Goal: Task Accomplishment & Management: Complete application form

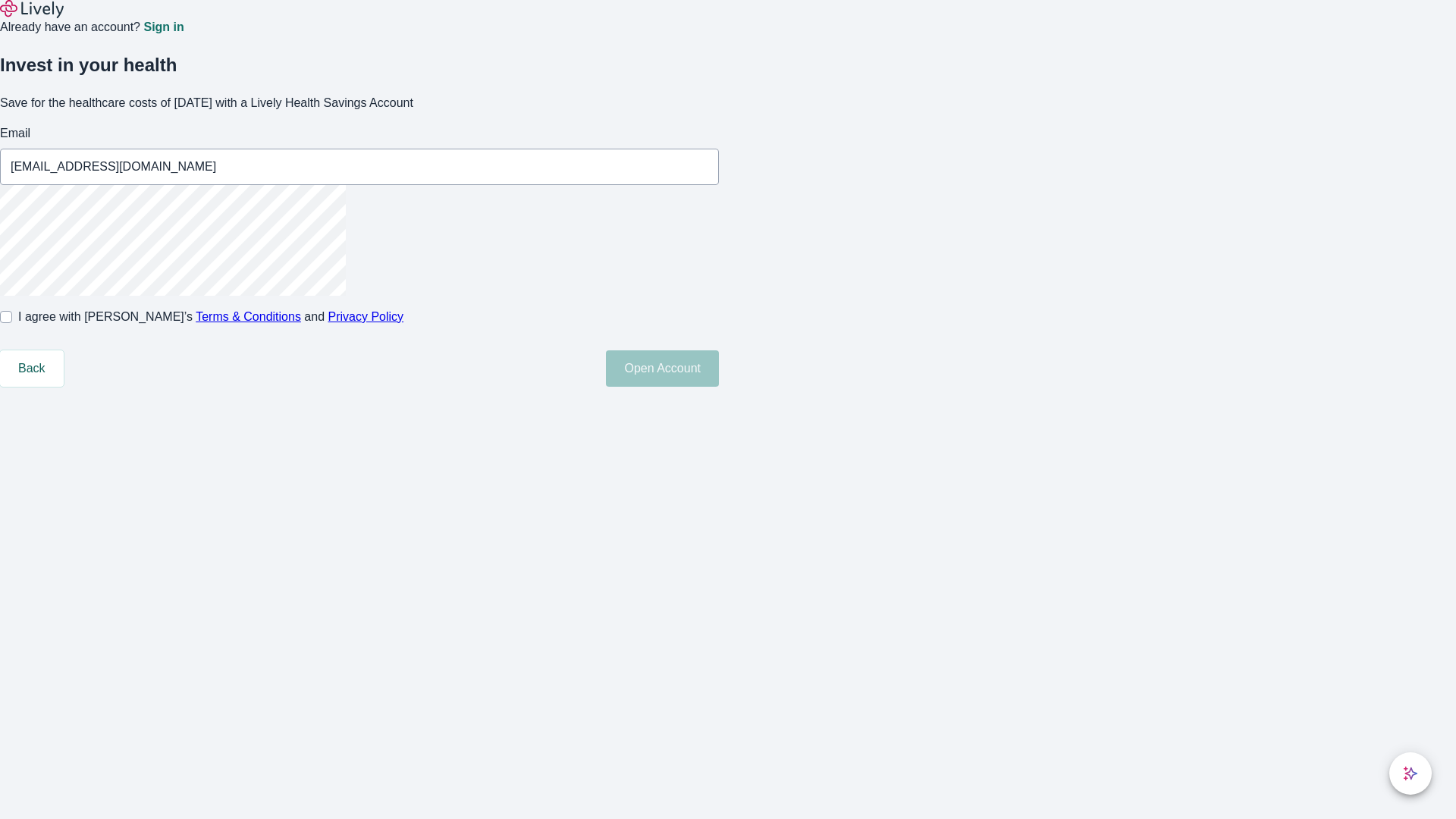
click at [12, 323] on input "I agree with Lively’s Terms & Conditions and Privacy Policy" at bounding box center [6, 317] width 12 height 12
checkbox input "true"
click at [719, 386] on button "Open Account" at bounding box center [662, 368] width 113 height 36
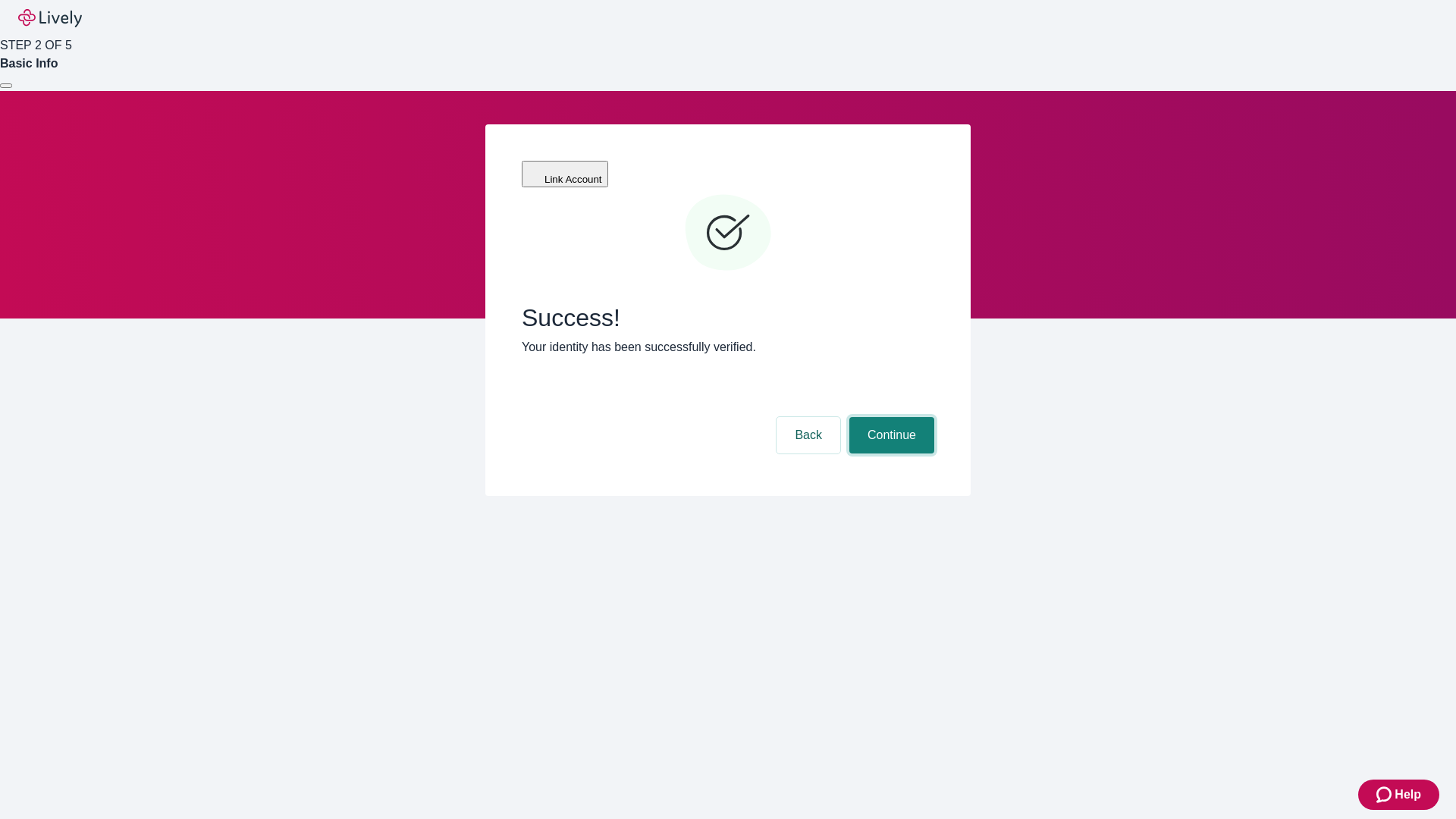
click at [889, 417] on button "Continue" at bounding box center [891, 435] width 85 height 36
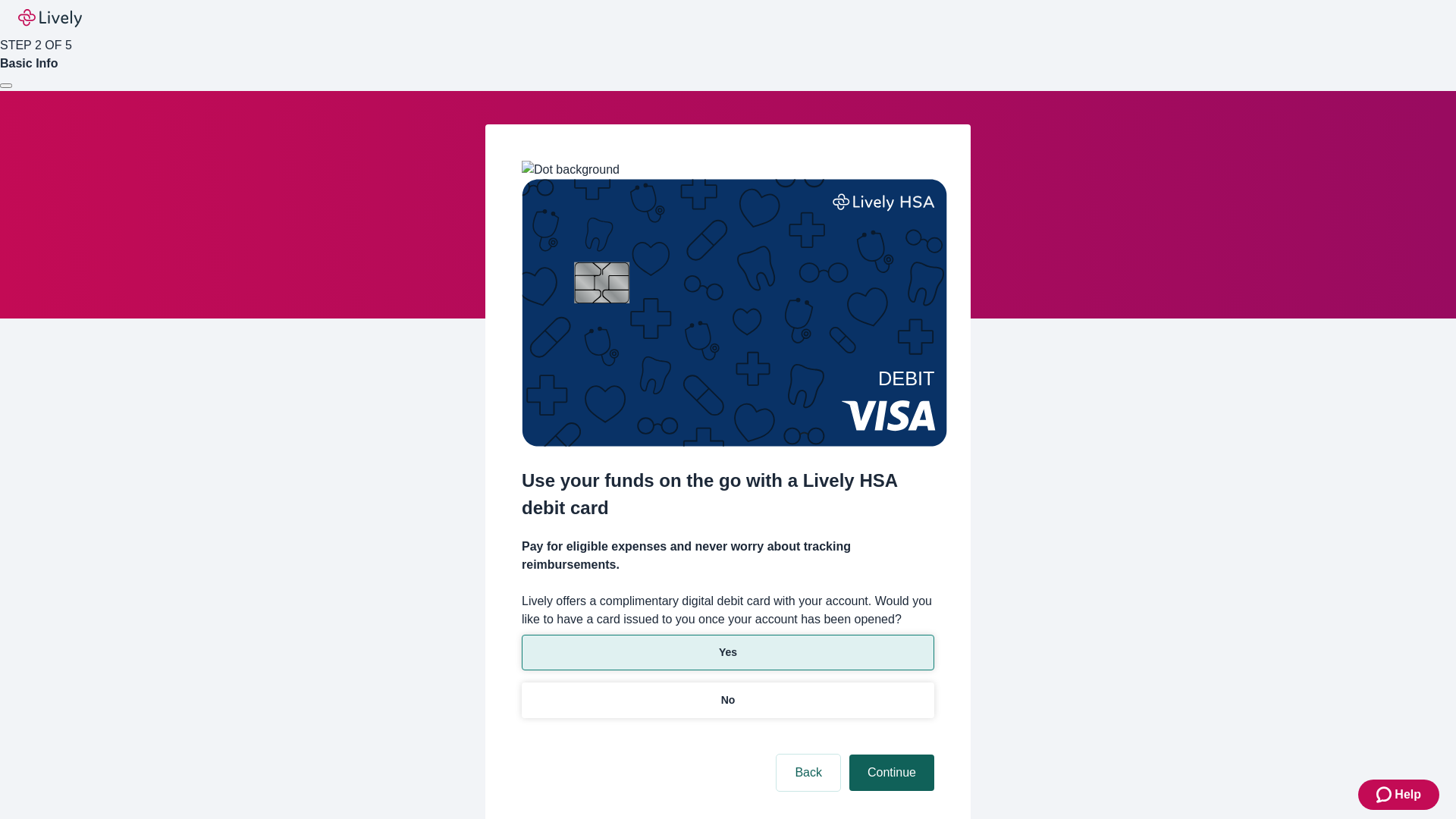
click at [728, 644] on p "Yes" at bounding box center [728, 652] width 19 height 16
click at [889, 754] on button "Continue" at bounding box center [891, 772] width 85 height 36
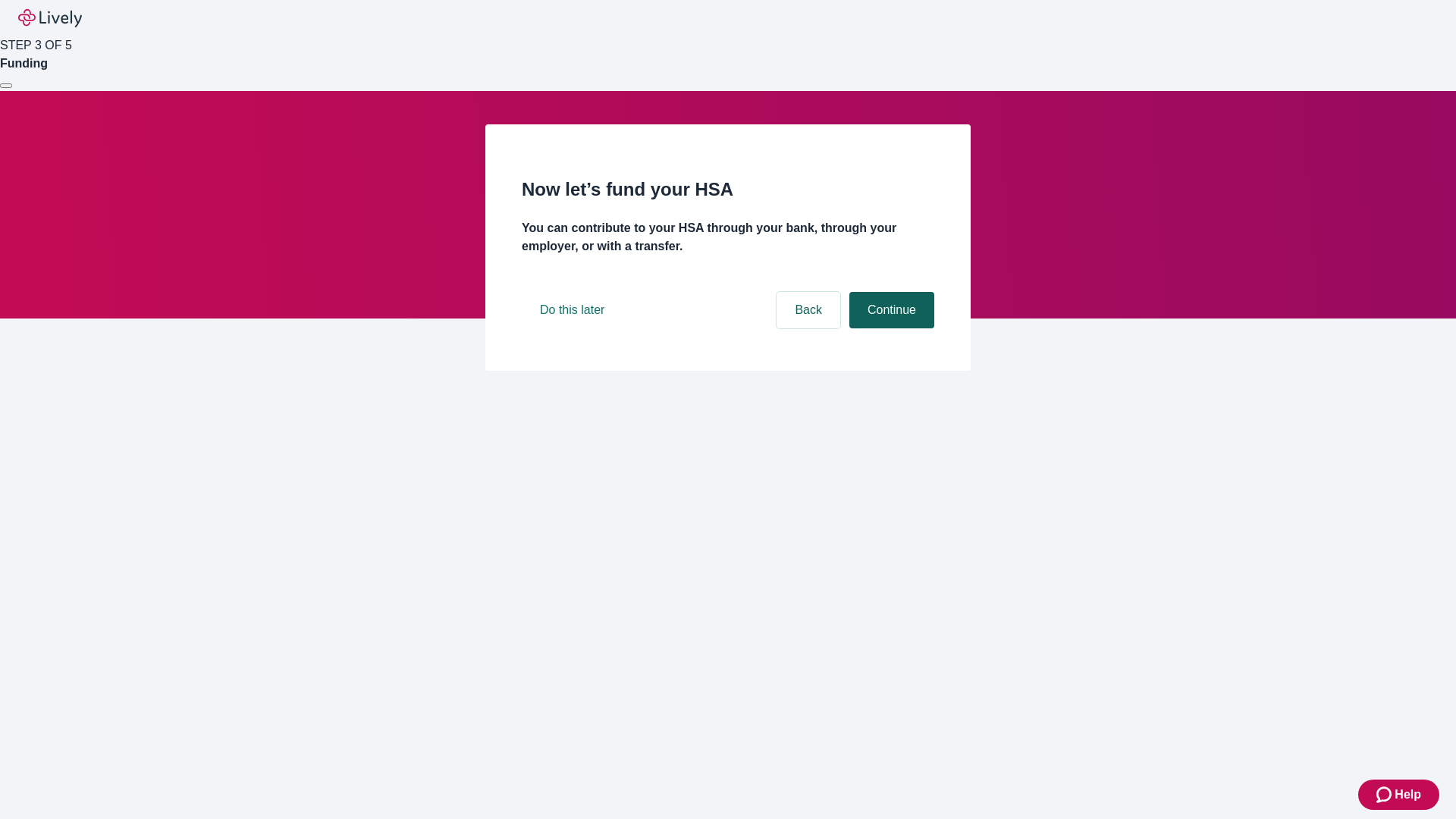
click at [889, 329] on button "Continue" at bounding box center [891, 310] width 85 height 36
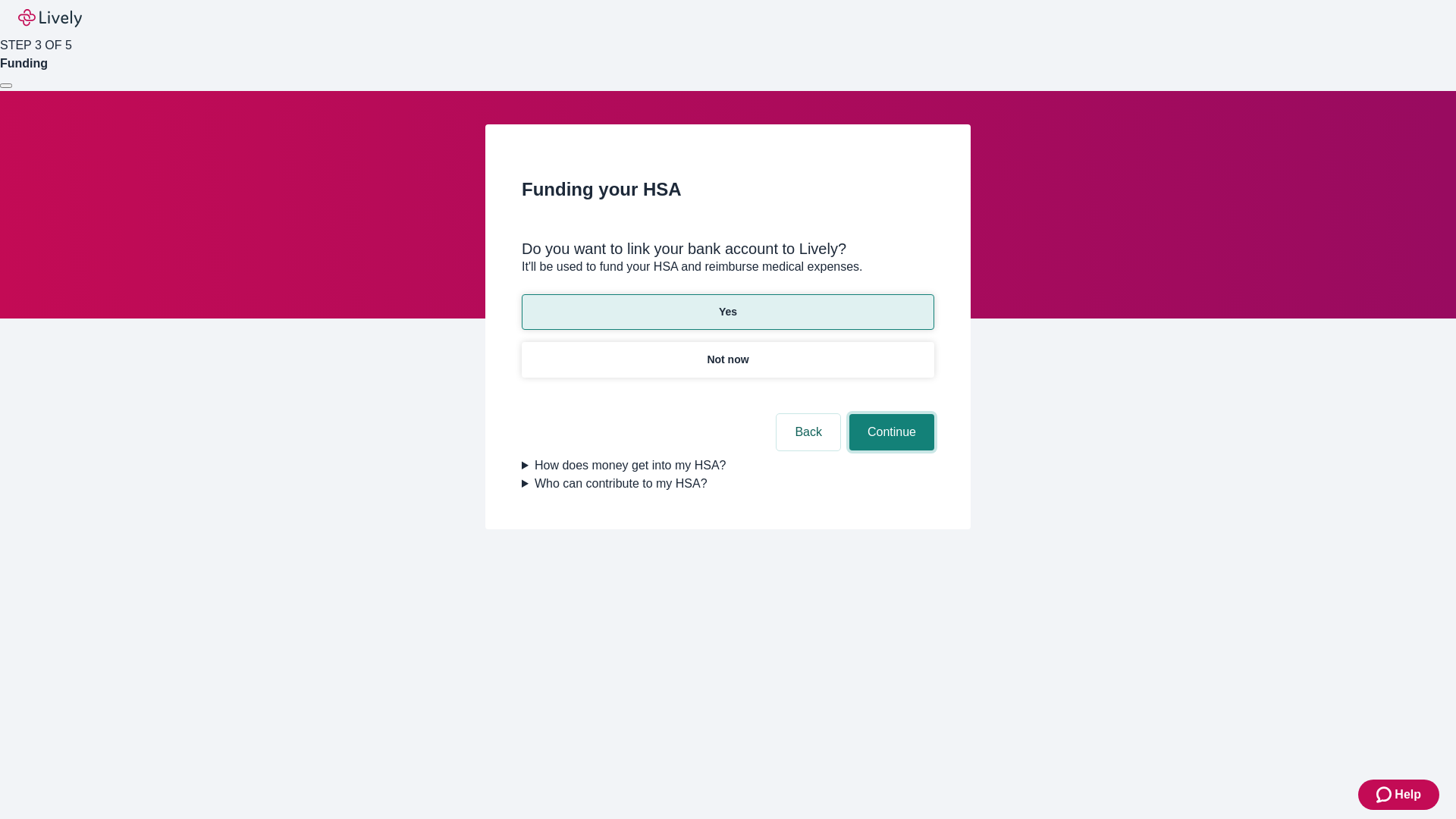
click at [889, 414] on button "Continue" at bounding box center [891, 432] width 85 height 36
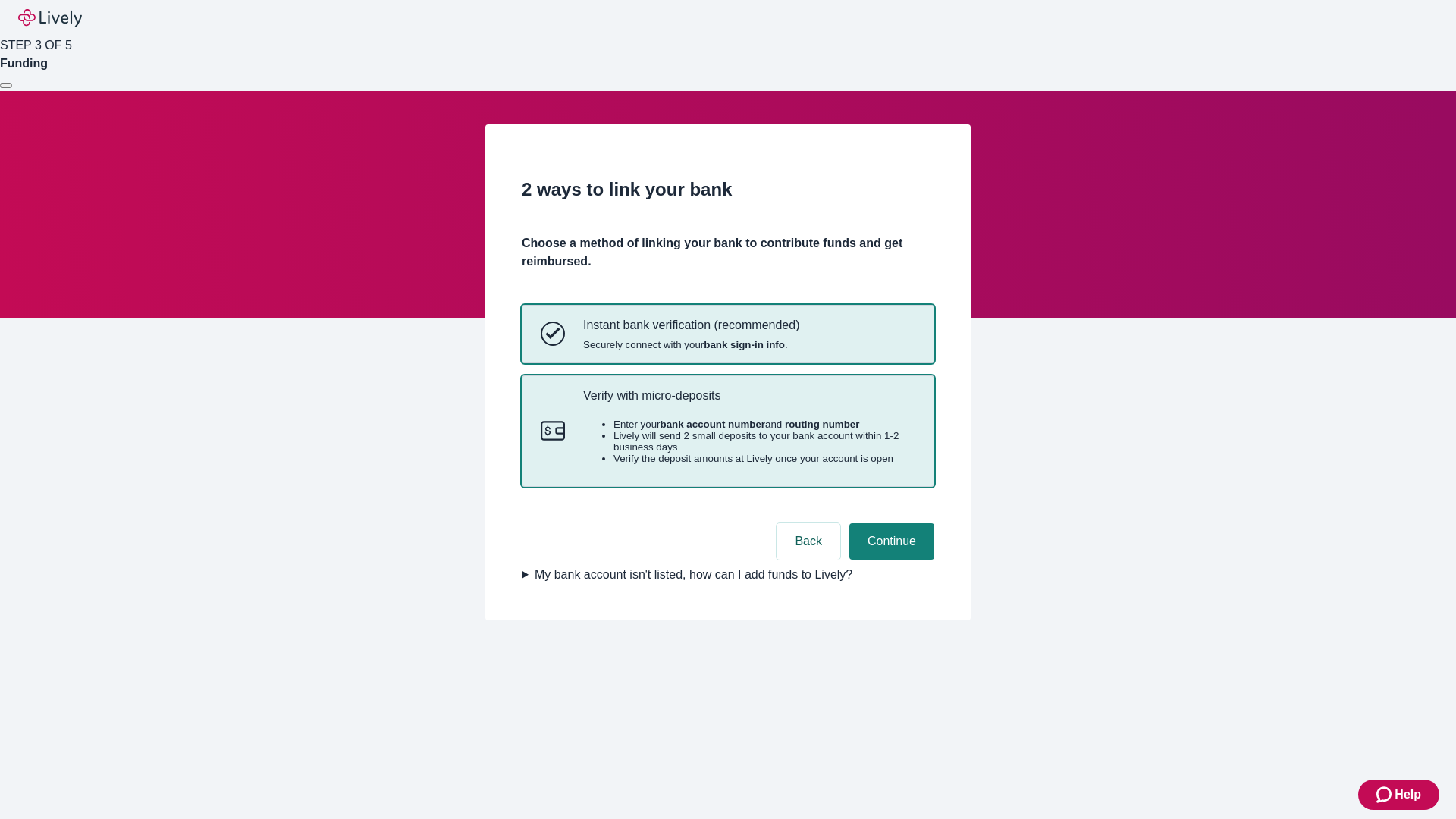
click at [748, 403] on p "Verify with micro-deposits" at bounding box center [749, 395] width 332 height 15
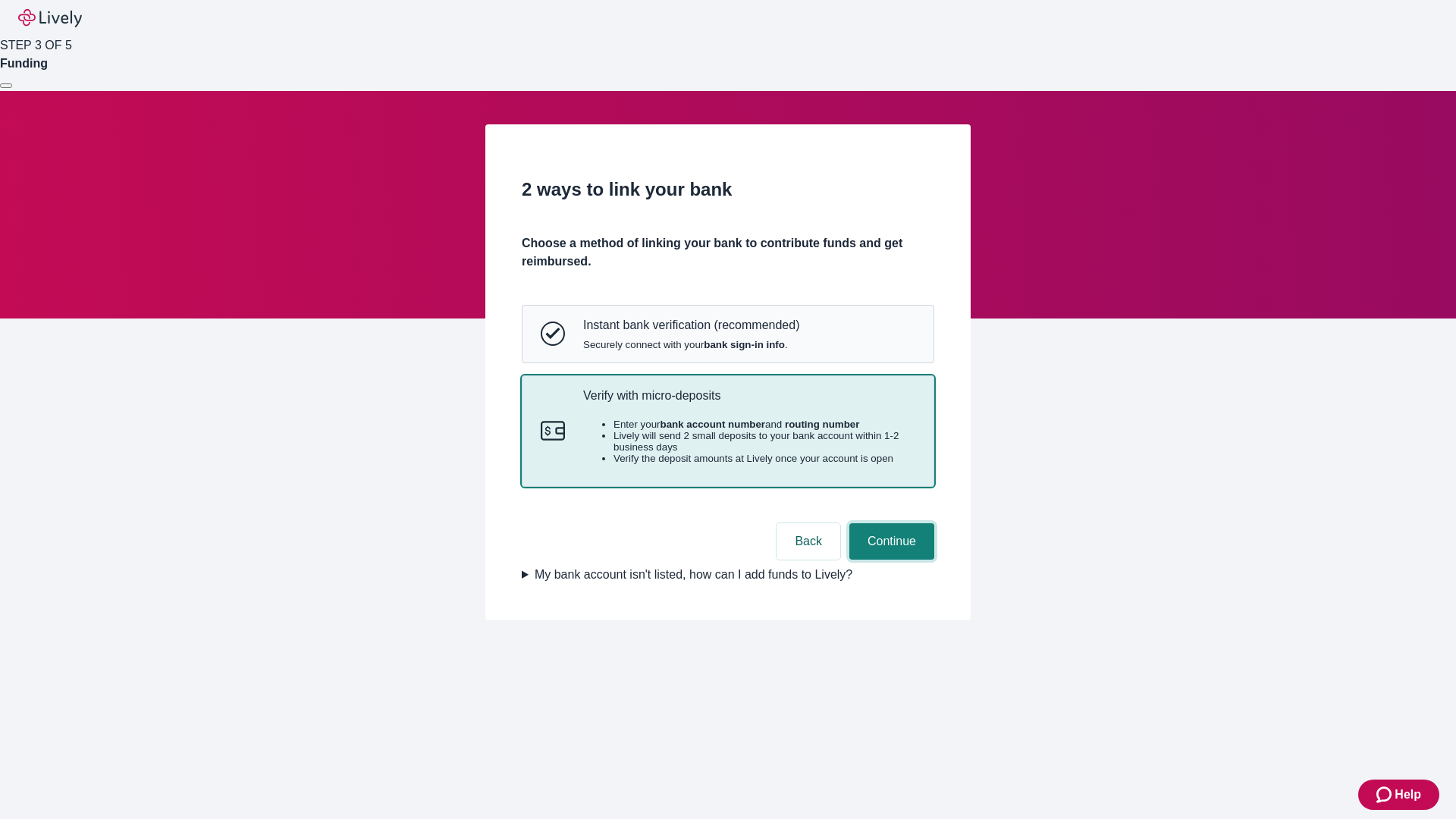
click at [889, 560] on button "Continue" at bounding box center [891, 541] width 85 height 36
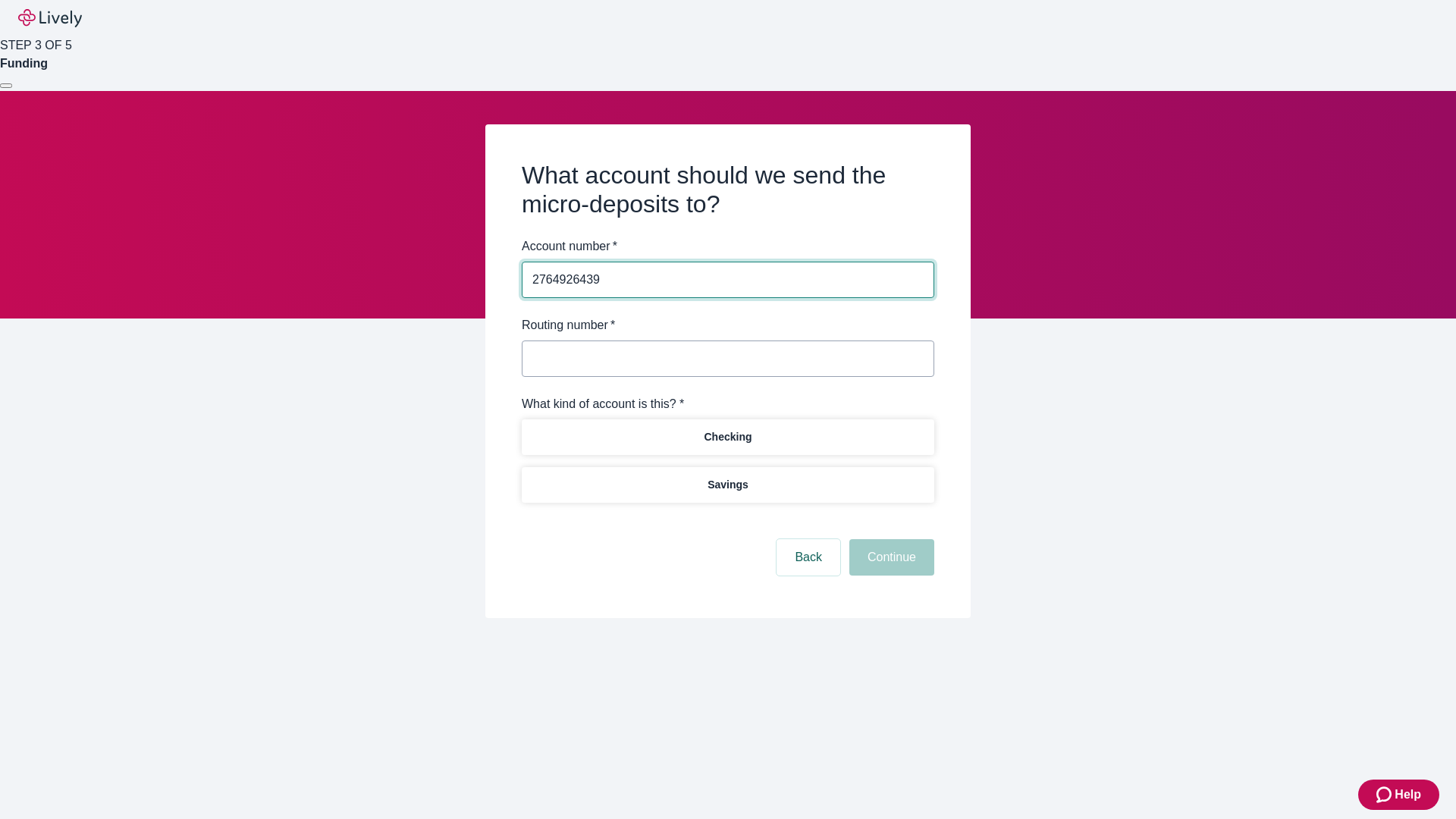
type input "2764926439"
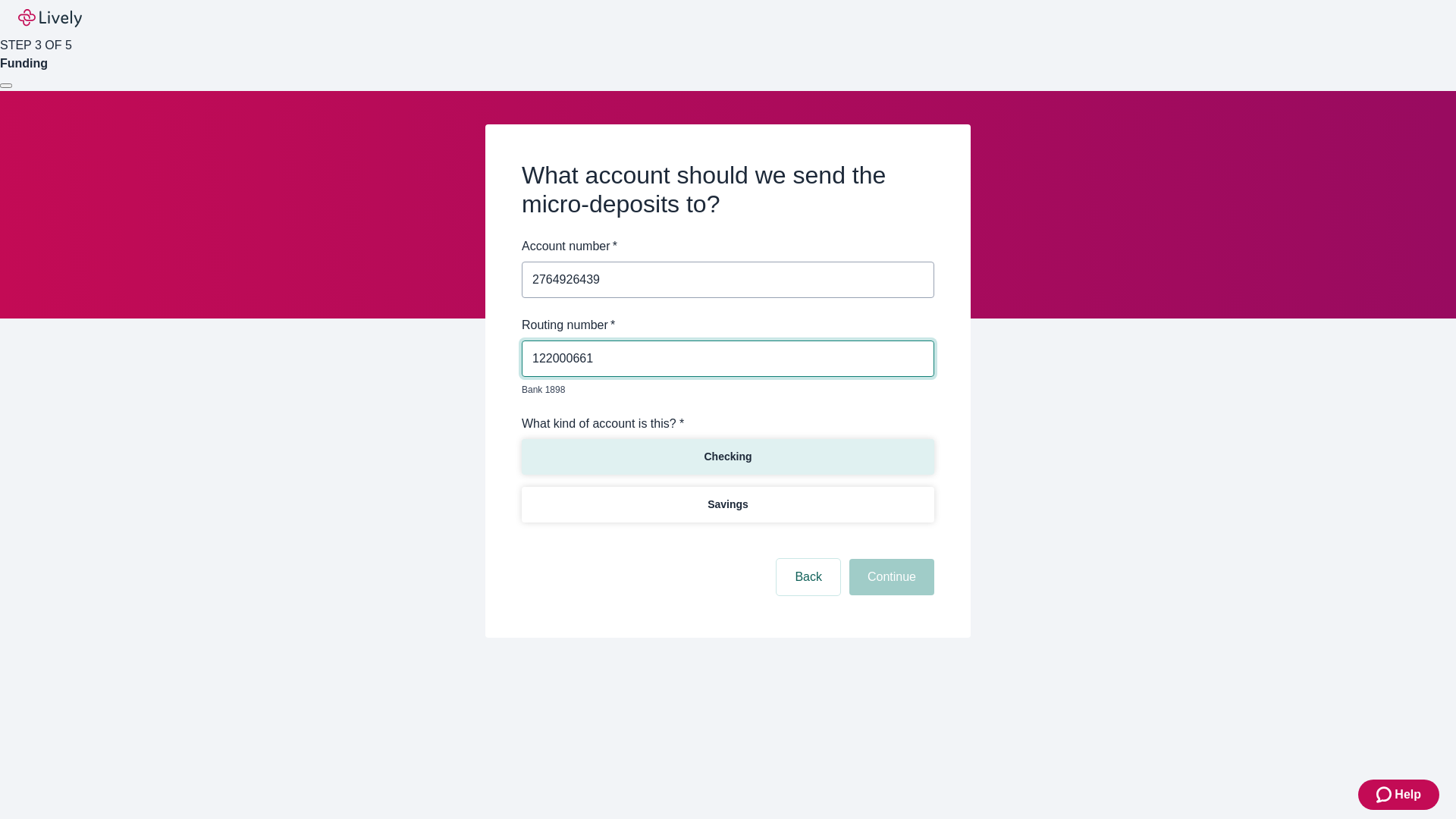
type input "122000661"
click at [728, 449] on p "Checking" at bounding box center [728, 457] width 48 height 16
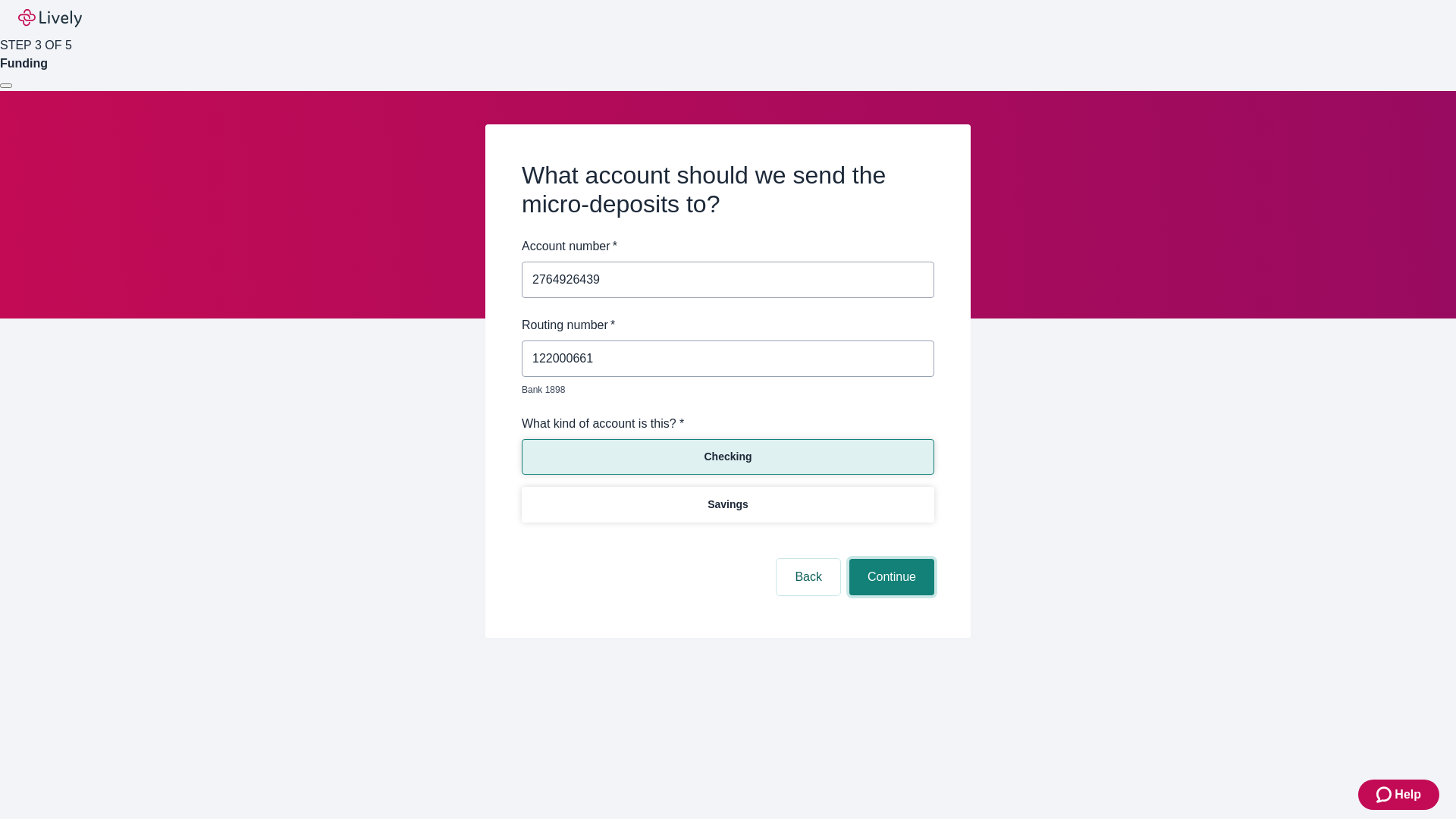
click at [889, 560] on button "Continue" at bounding box center [891, 577] width 85 height 36
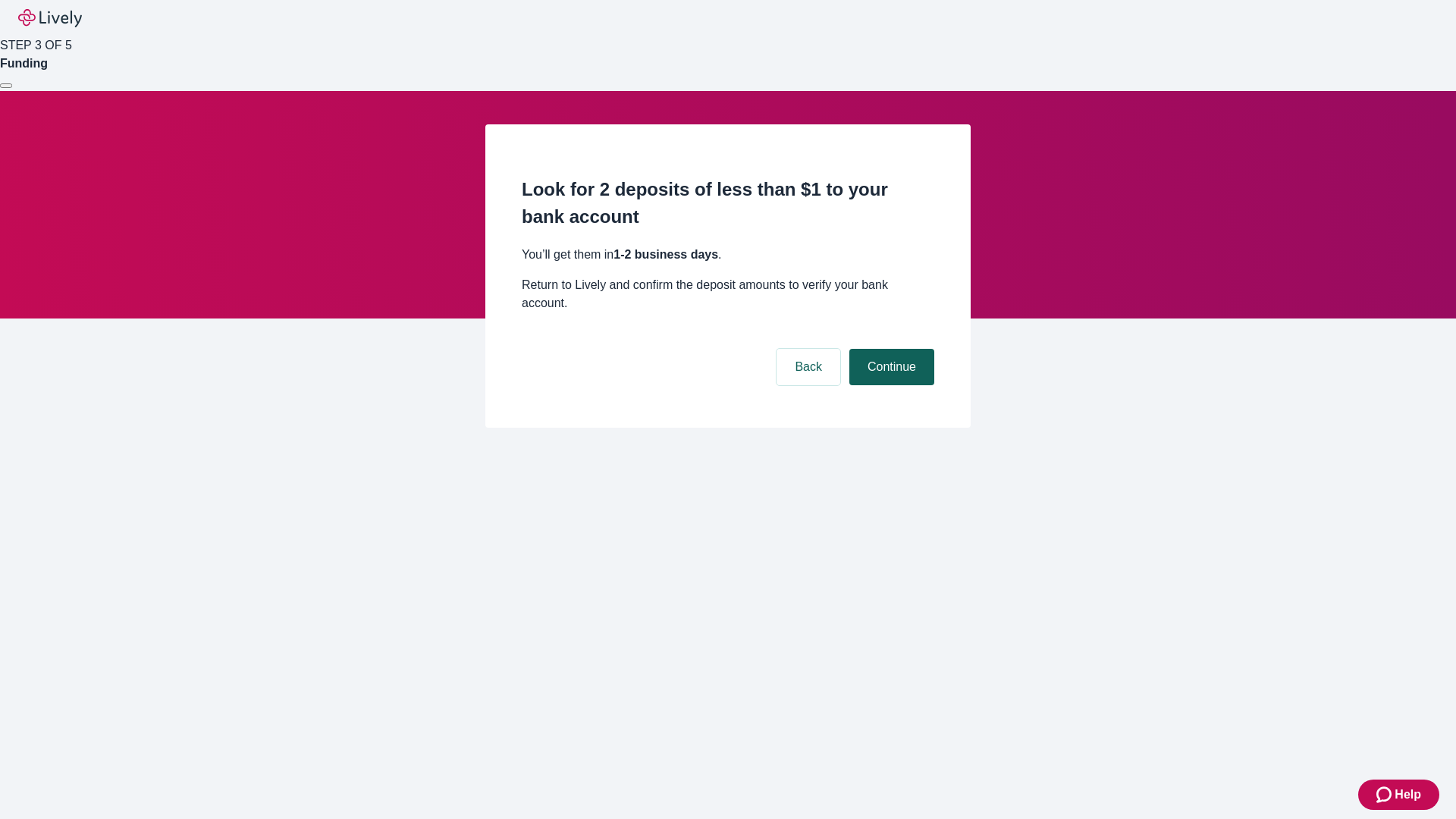
click at [889, 349] on button "Continue" at bounding box center [891, 367] width 85 height 36
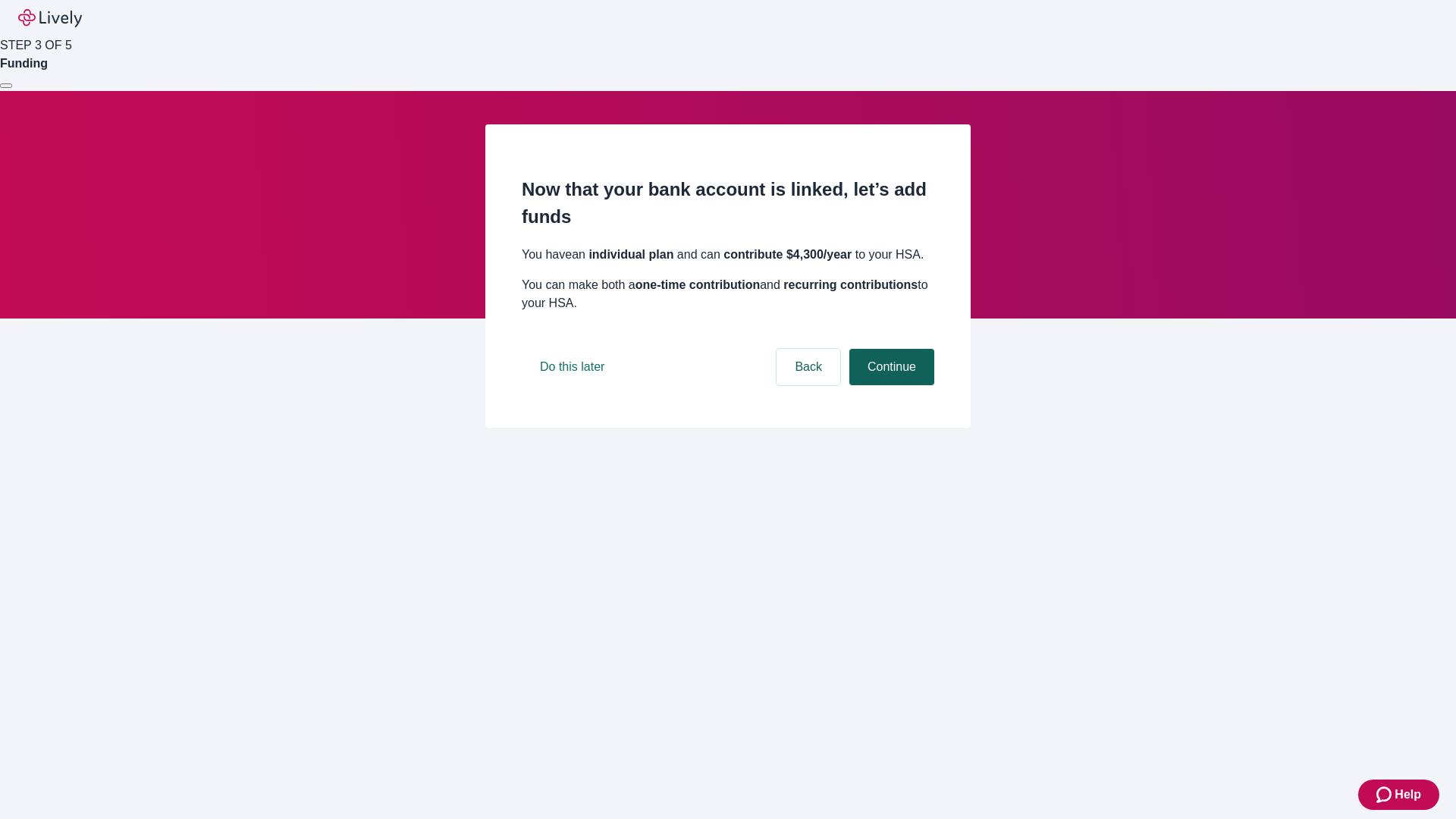
click at [889, 385] on button "Continue" at bounding box center [891, 367] width 85 height 36
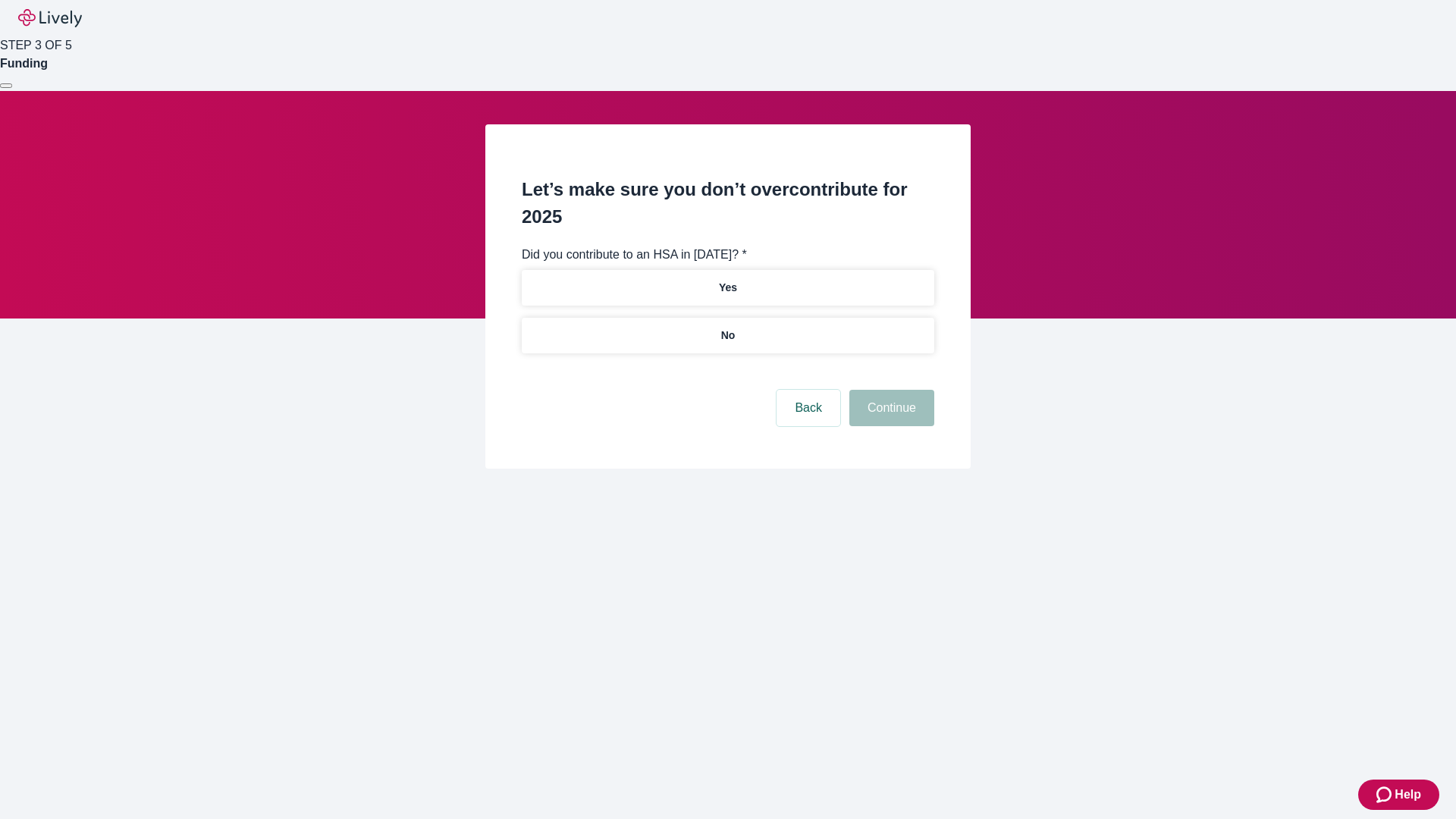
click at [728, 328] on p "No" at bounding box center [728, 335] width 15 height 16
click at [889, 389] on button "Continue" at bounding box center [891, 407] width 85 height 36
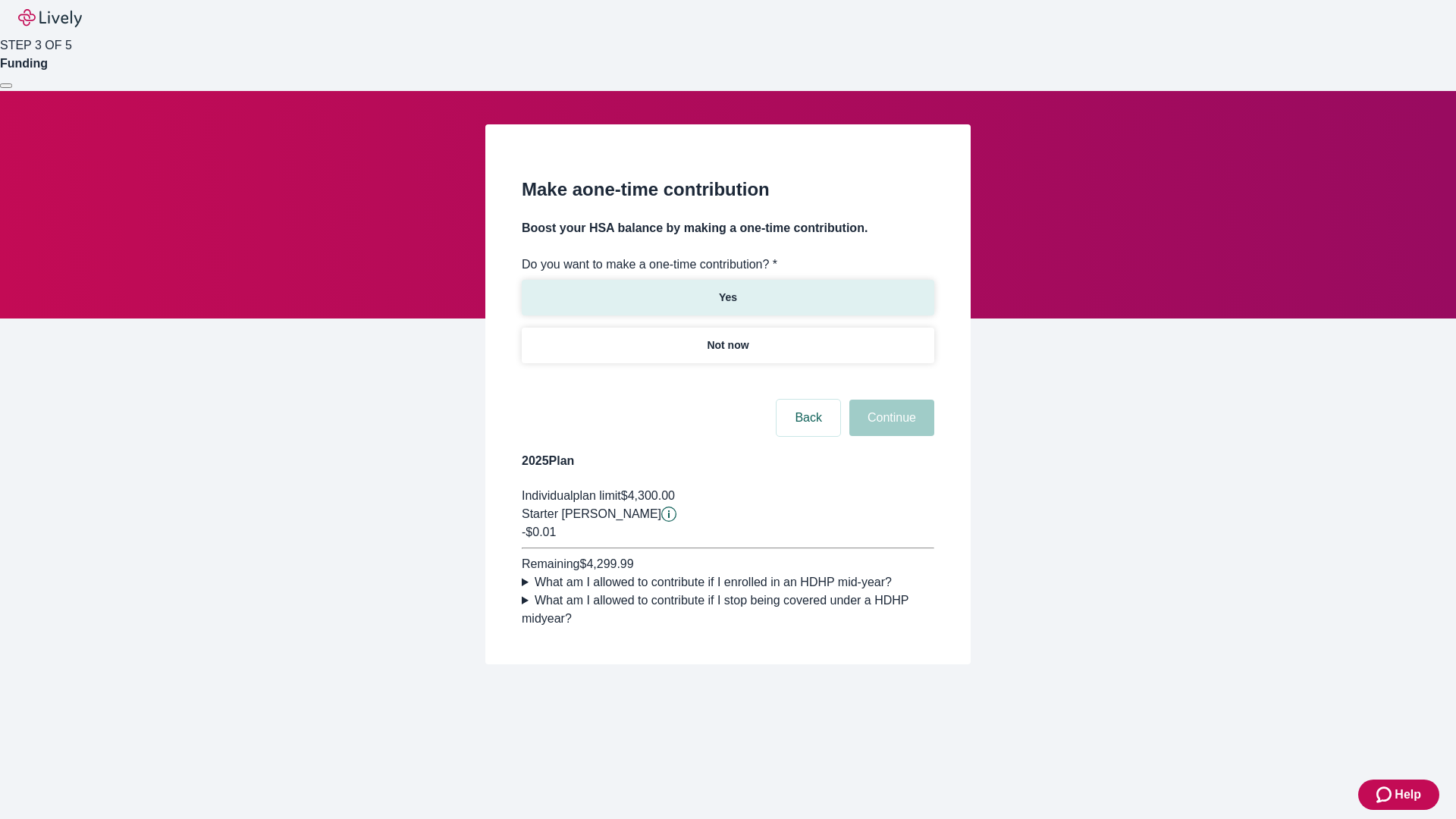
click at [728, 289] on p "Yes" at bounding box center [728, 297] width 19 height 16
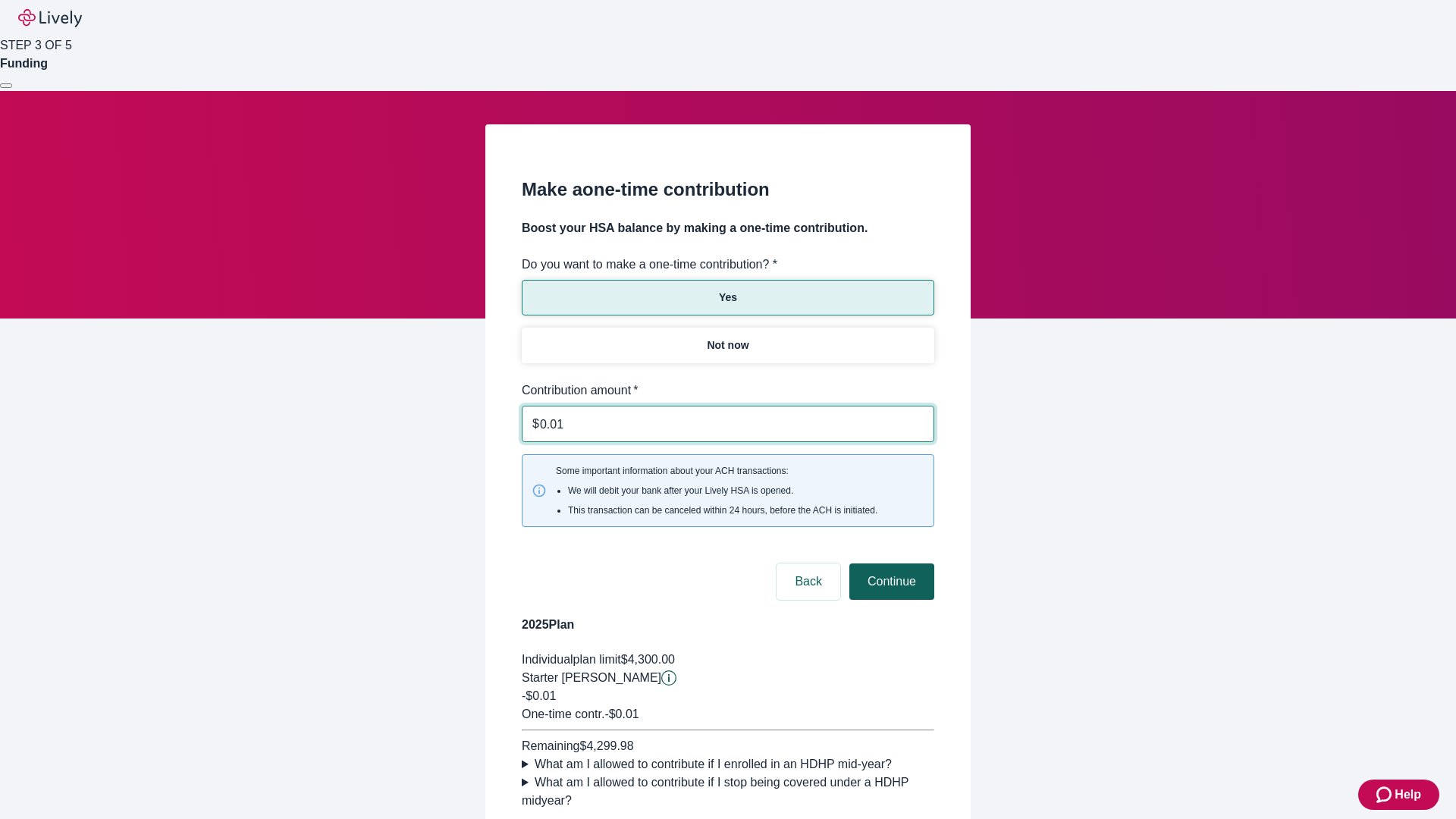
type input "0.01"
click at [889, 564] on button "Continue" at bounding box center [891, 582] width 85 height 36
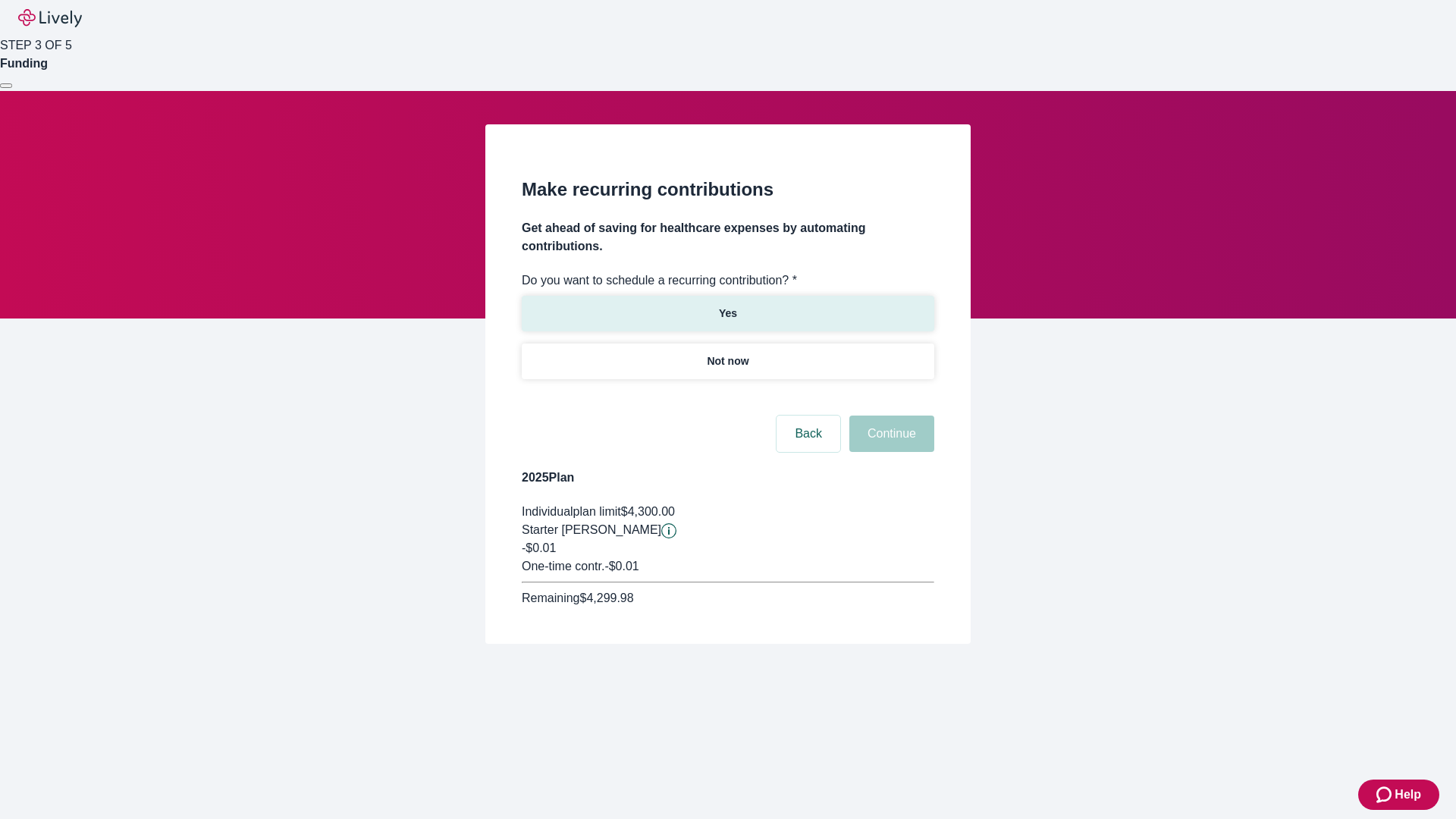
click at [728, 306] on p "Yes" at bounding box center [728, 314] width 19 height 16
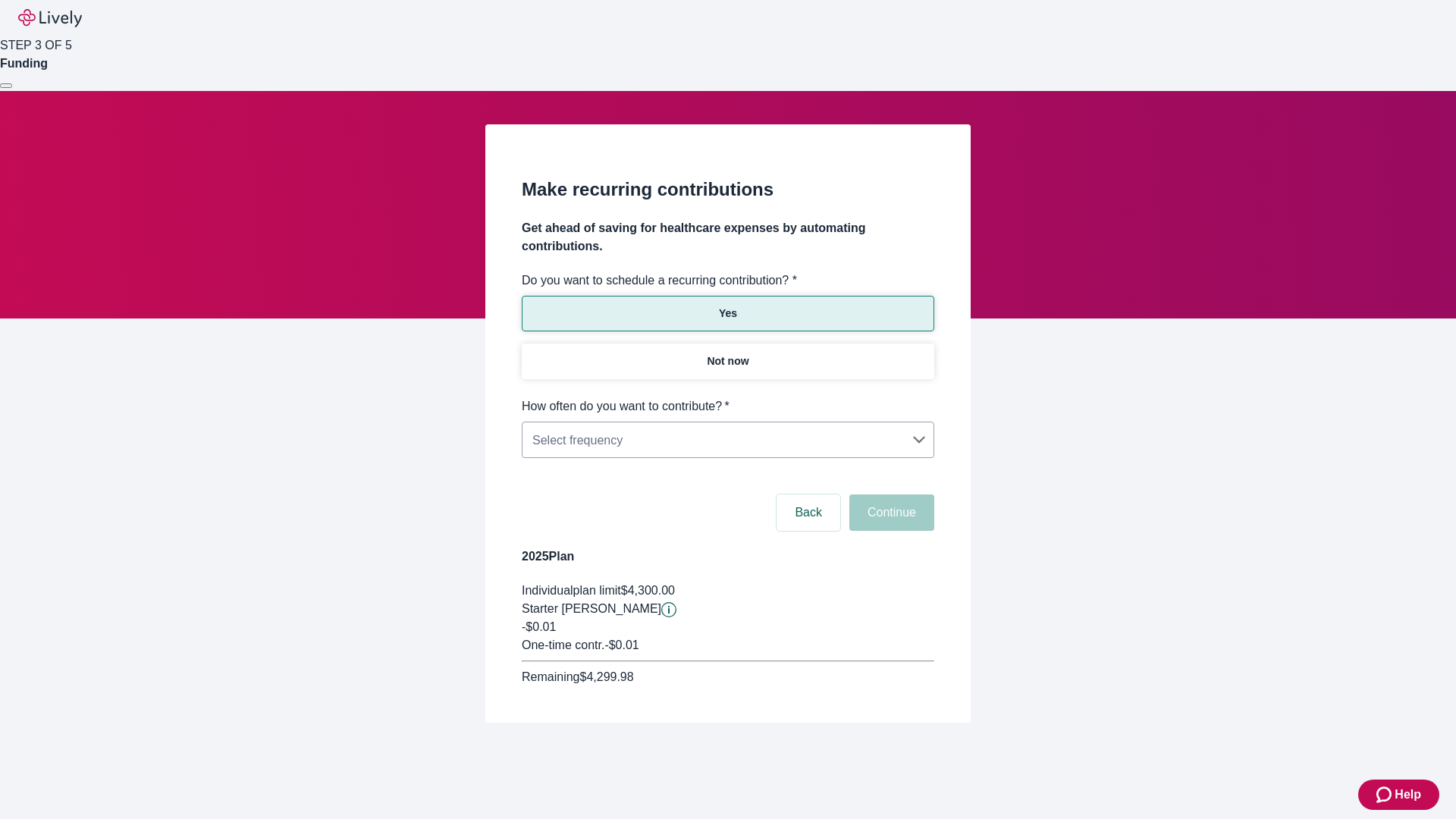
click at [728, 397] on body "Help STEP 3 OF 5 Funding Make recurring contributions Get ahead of saving for h…" at bounding box center [728, 397] width 1456 height 795
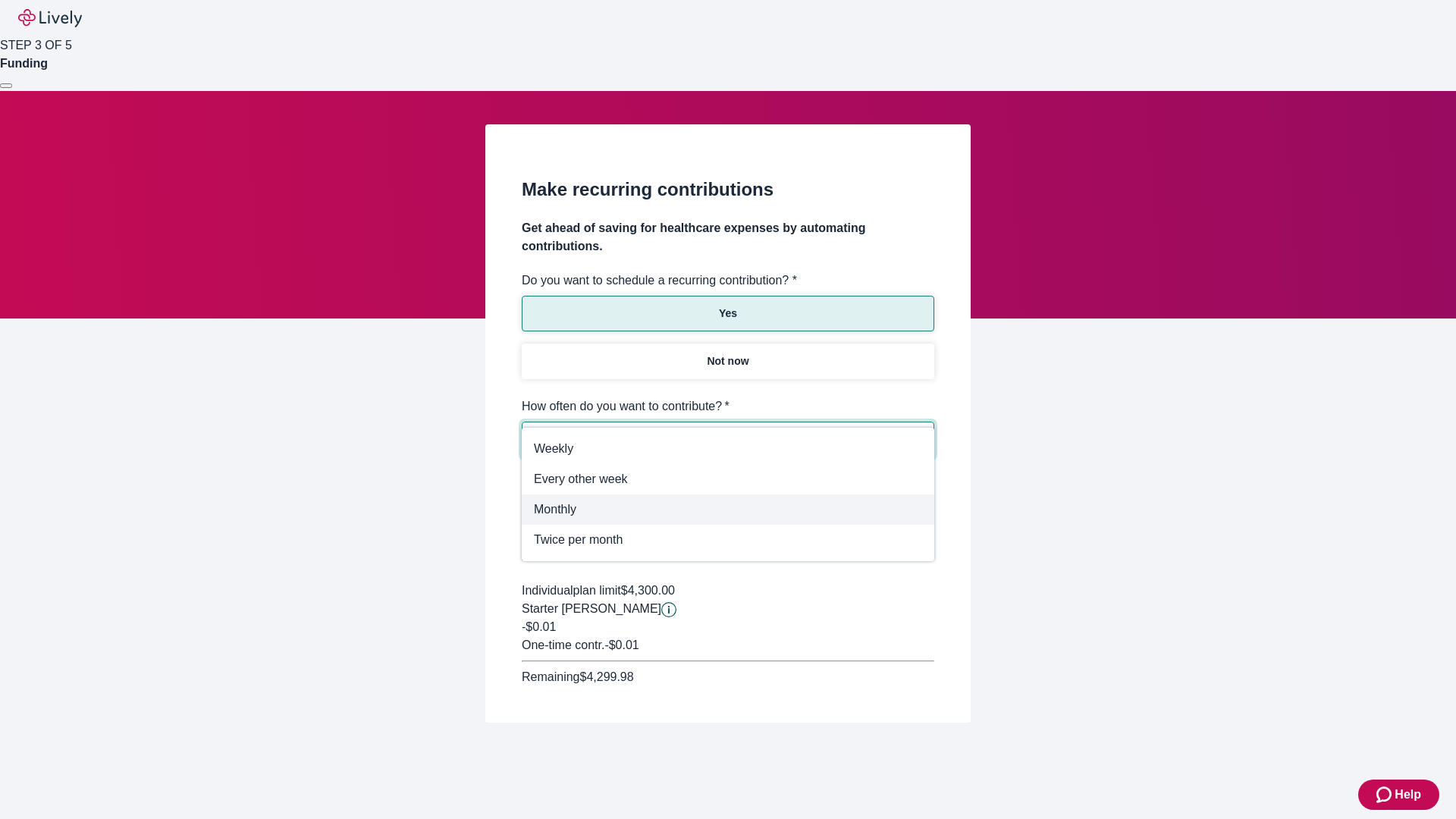
click at [728, 510] on span "Monthly" at bounding box center [728, 509] width 388 height 19
type input "Monthly"
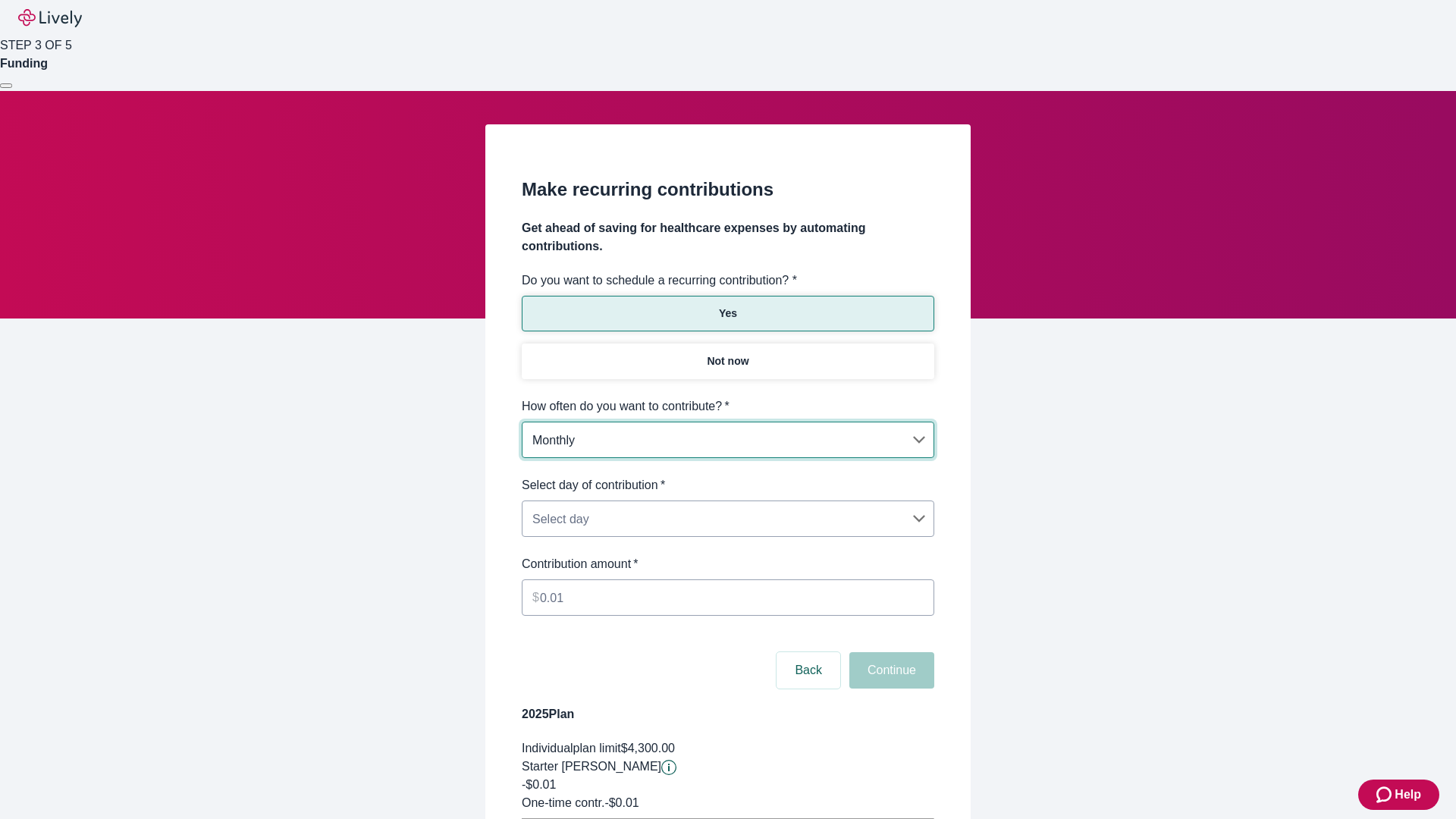
click at [728, 477] on body "Help STEP 3 OF 5 Funding Make recurring contributions Get ahead of saving for h…" at bounding box center [728, 477] width 1456 height 953
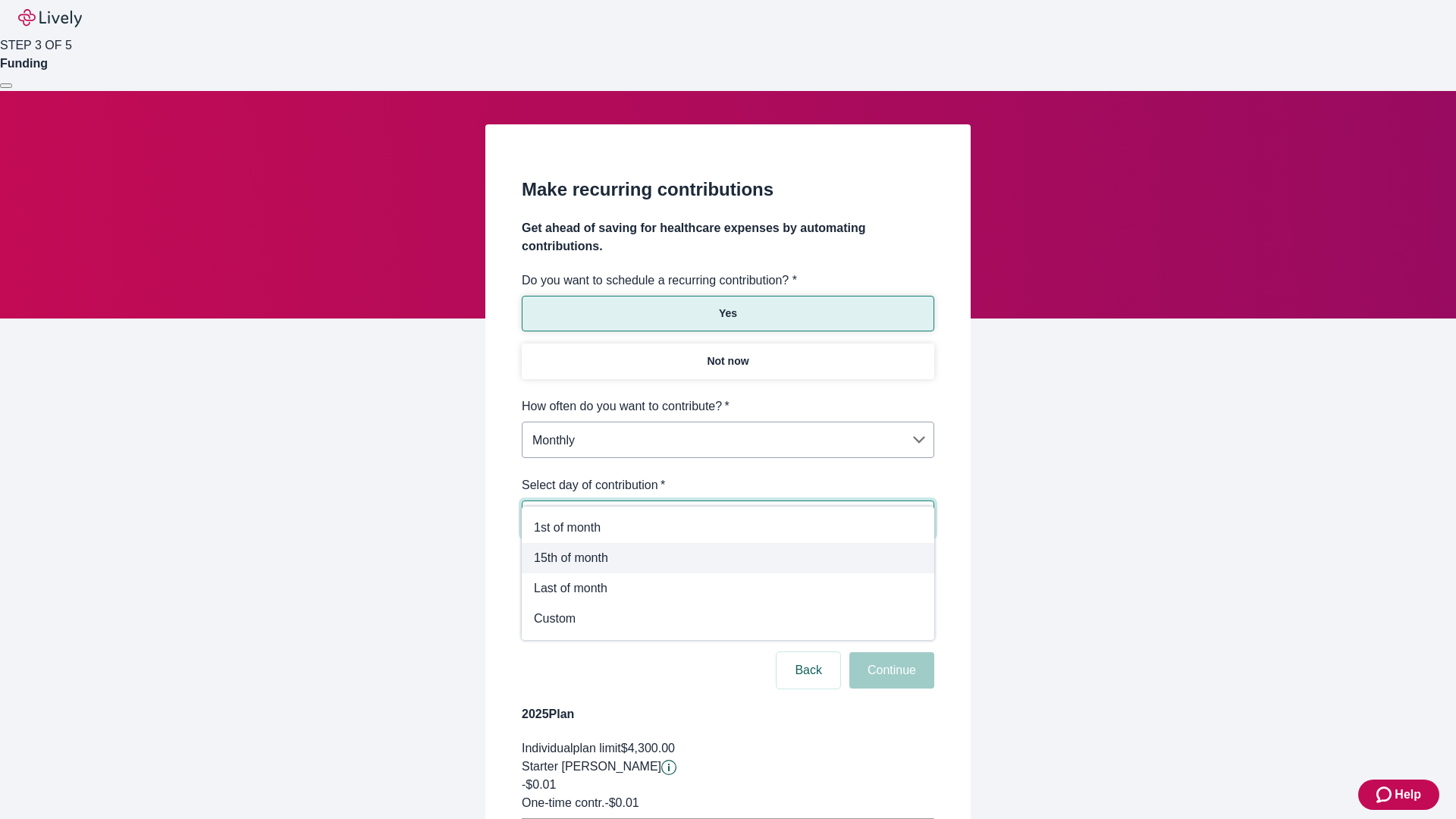
click at [728, 558] on span "15th of month" at bounding box center [728, 558] width 388 height 19
type input "Monthly15th"
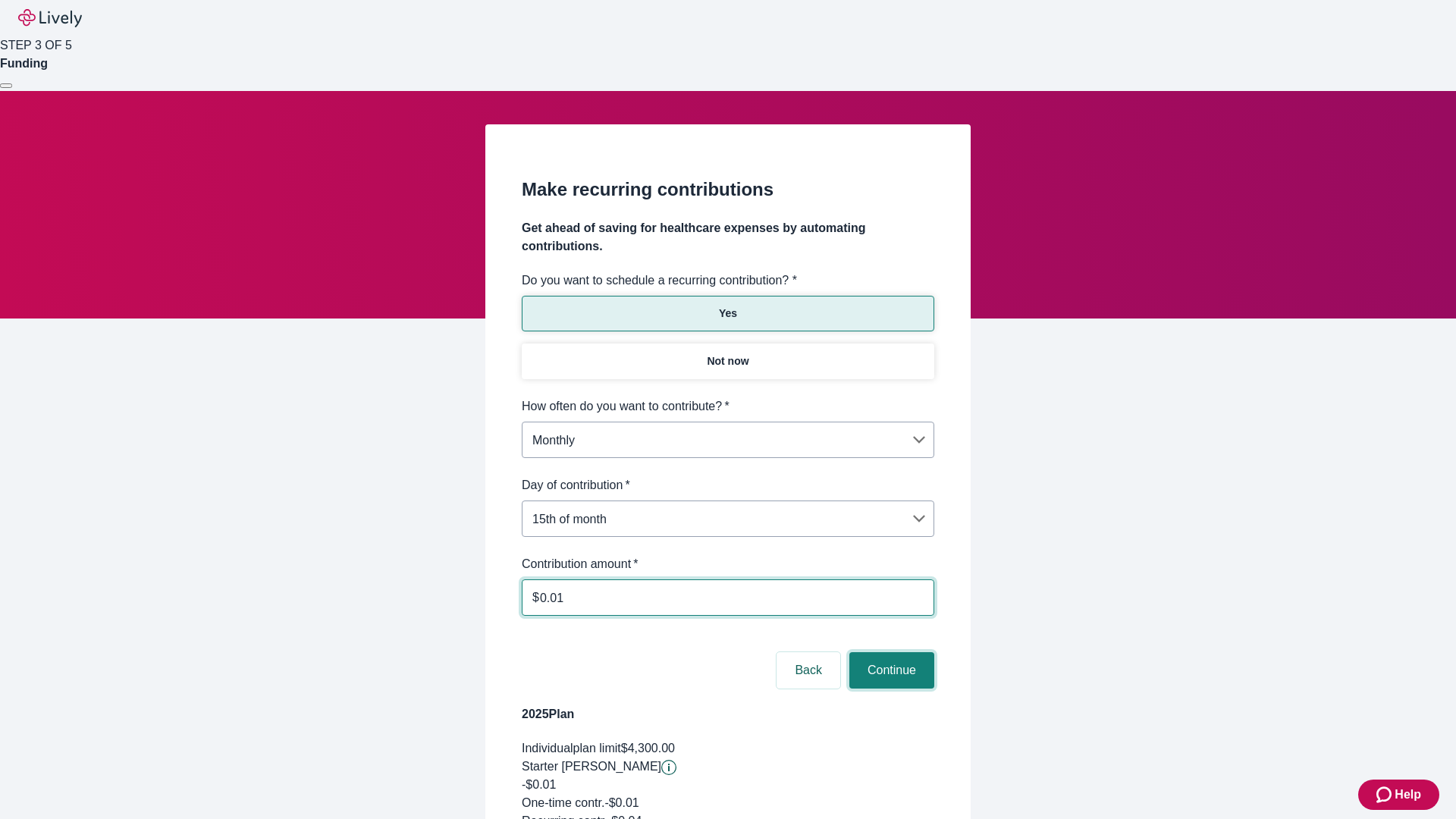
click at [889, 652] on button "Continue" at bounding box center [891, 670] width 85 height 36
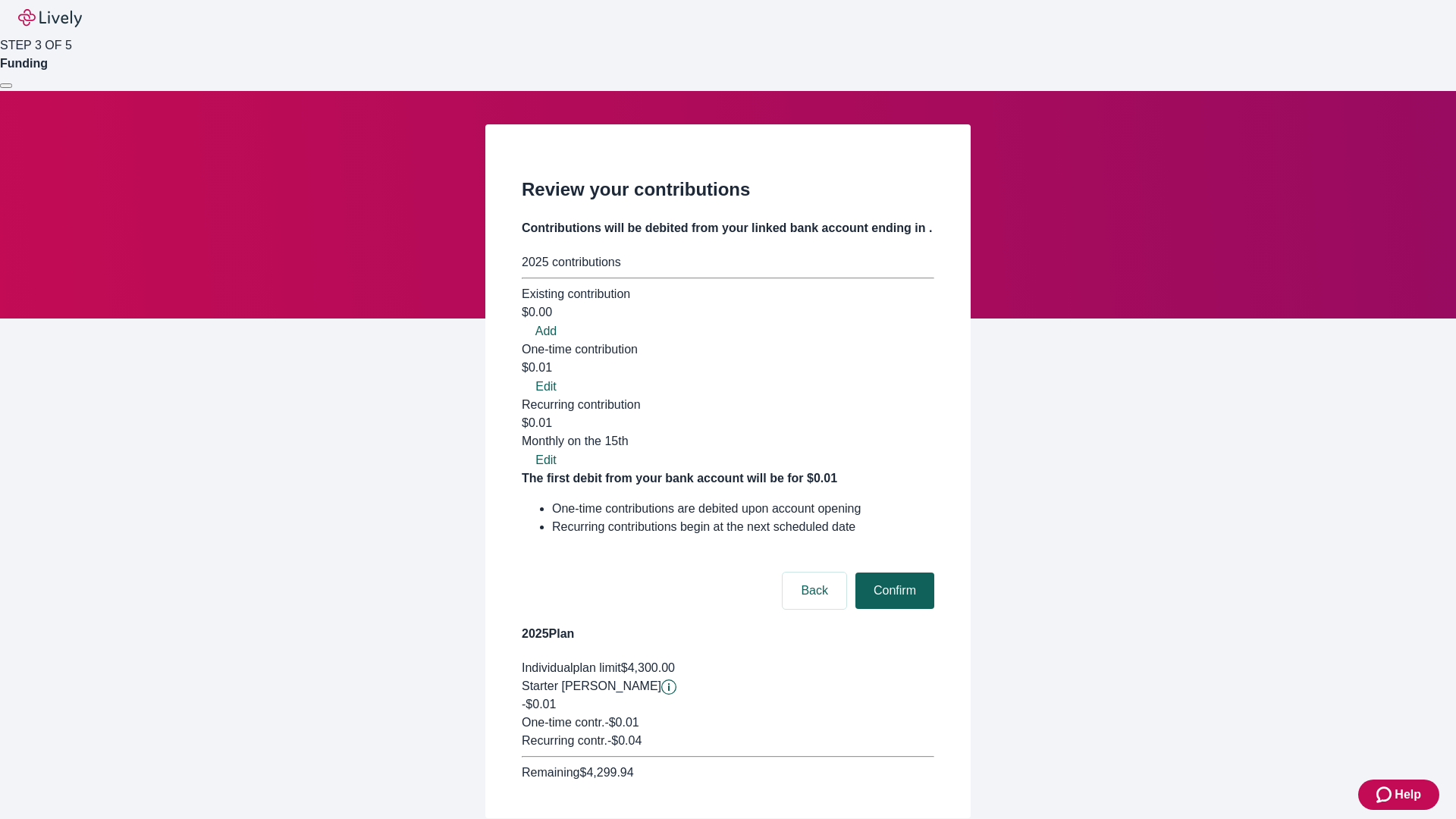
click at [892, 573] on button "Confirm" at bounding box center [894, 590] width 78 height 36
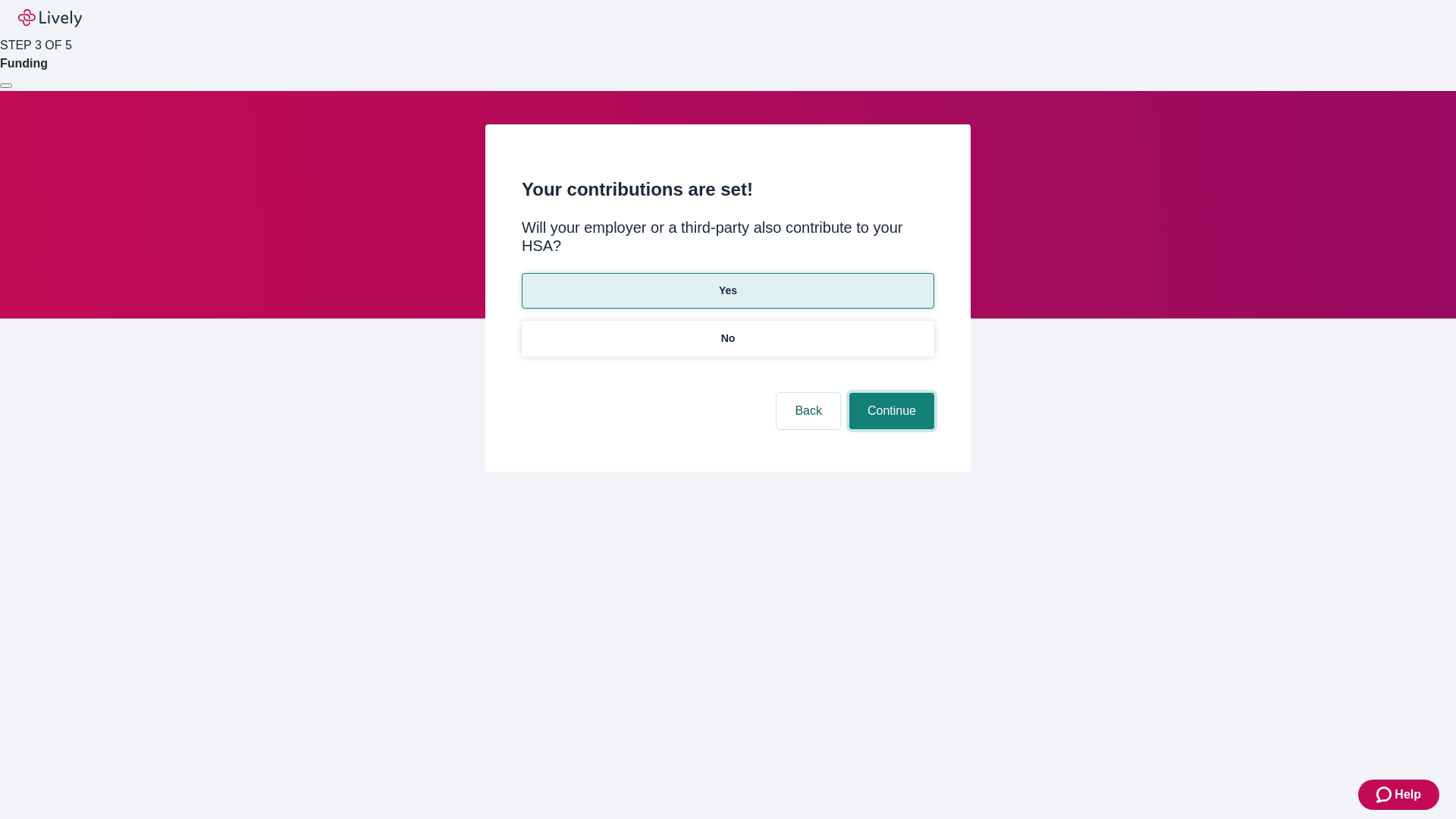
click at [889, 393] on button "Continue" at bounding box center [891, 411] width 85 height 36
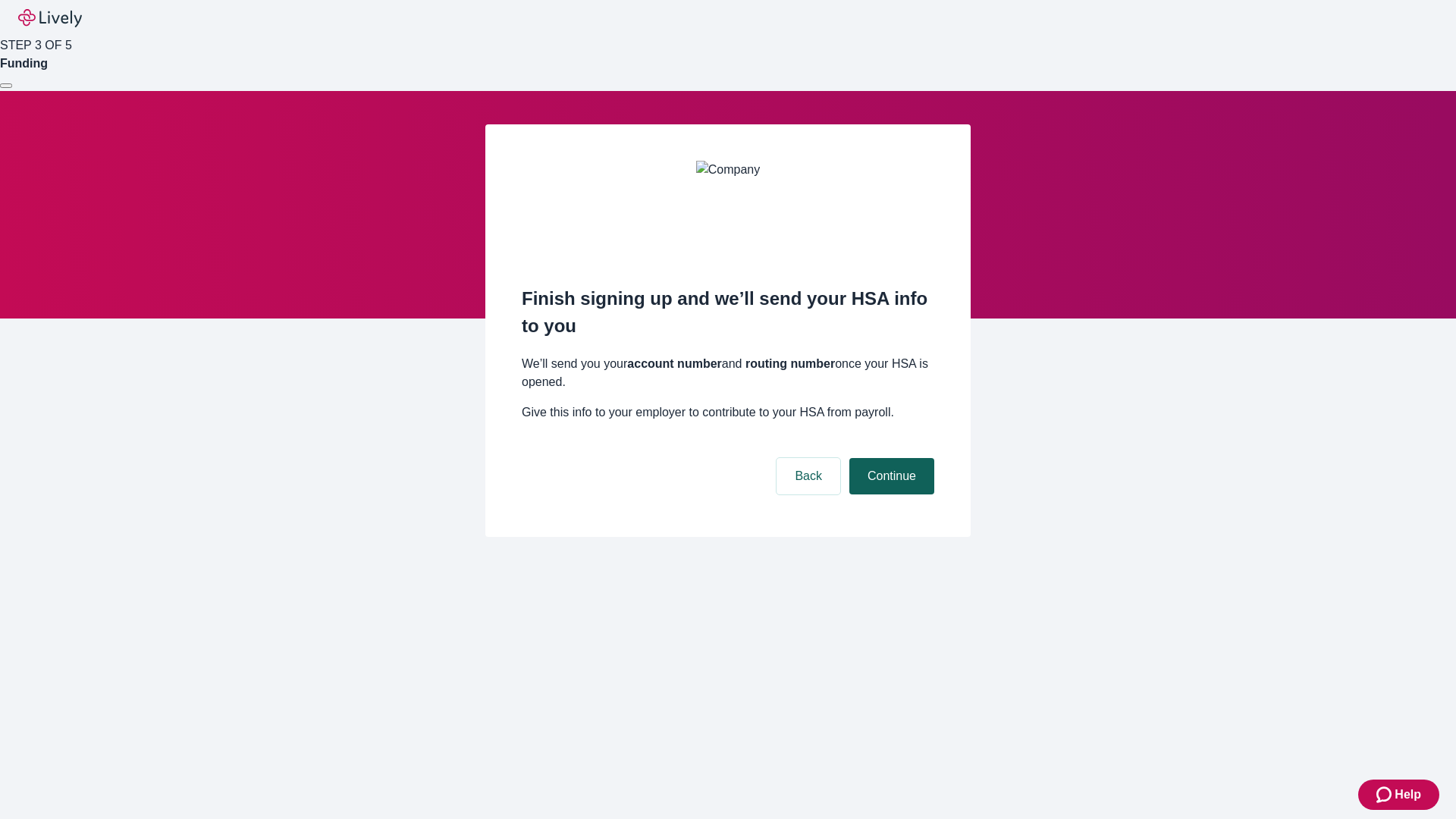
click at [889, 458] on button "Continue" at bounding box center [891, 476] width 85 height 36
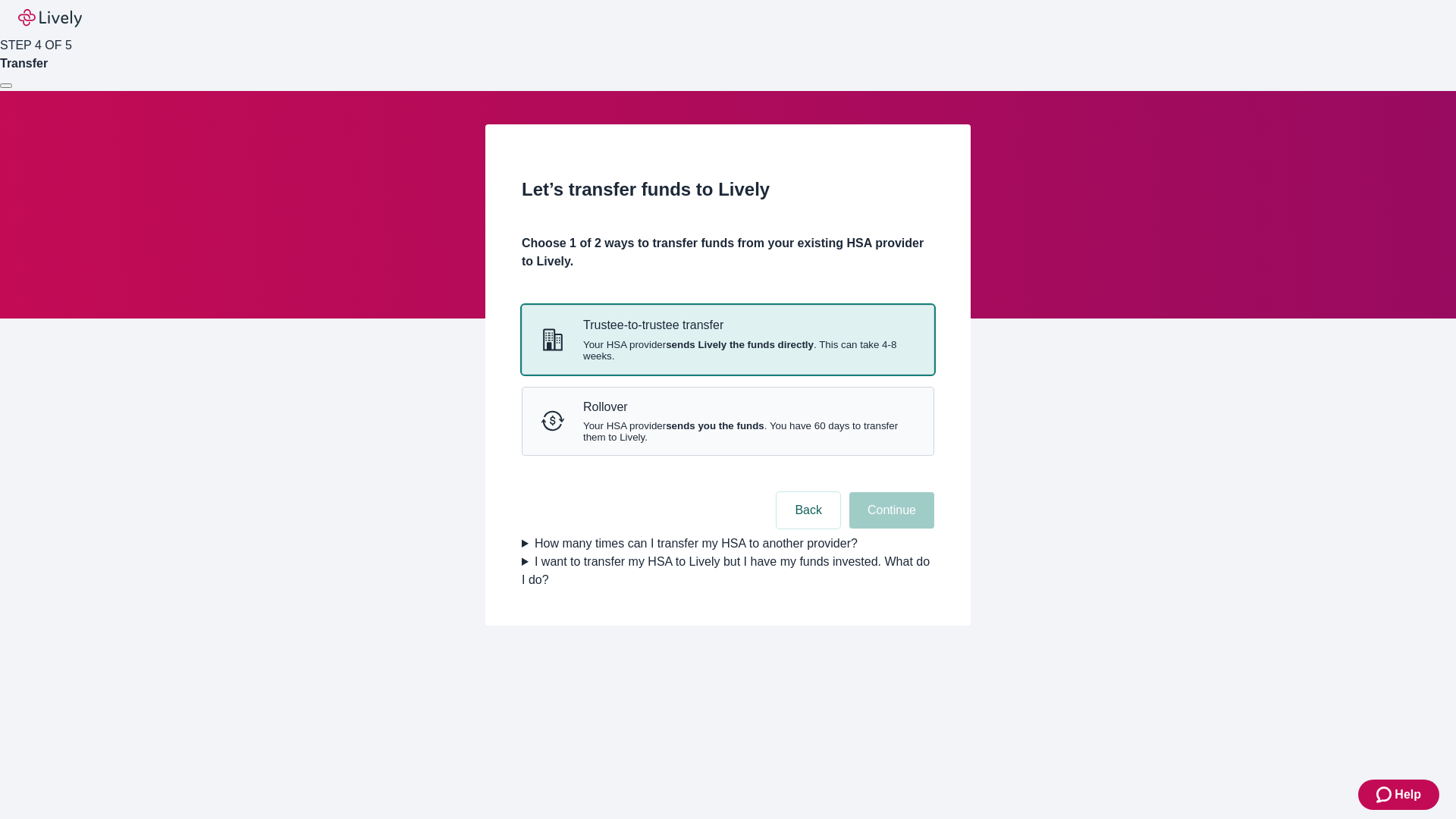
click at [728, 350] on strong "sends Lively the funds directly" at bounding box center [739, 345] width 148 height 12
click at [889, 529] on button "Continue" at bounding box center [891, 510] width 85 height 36
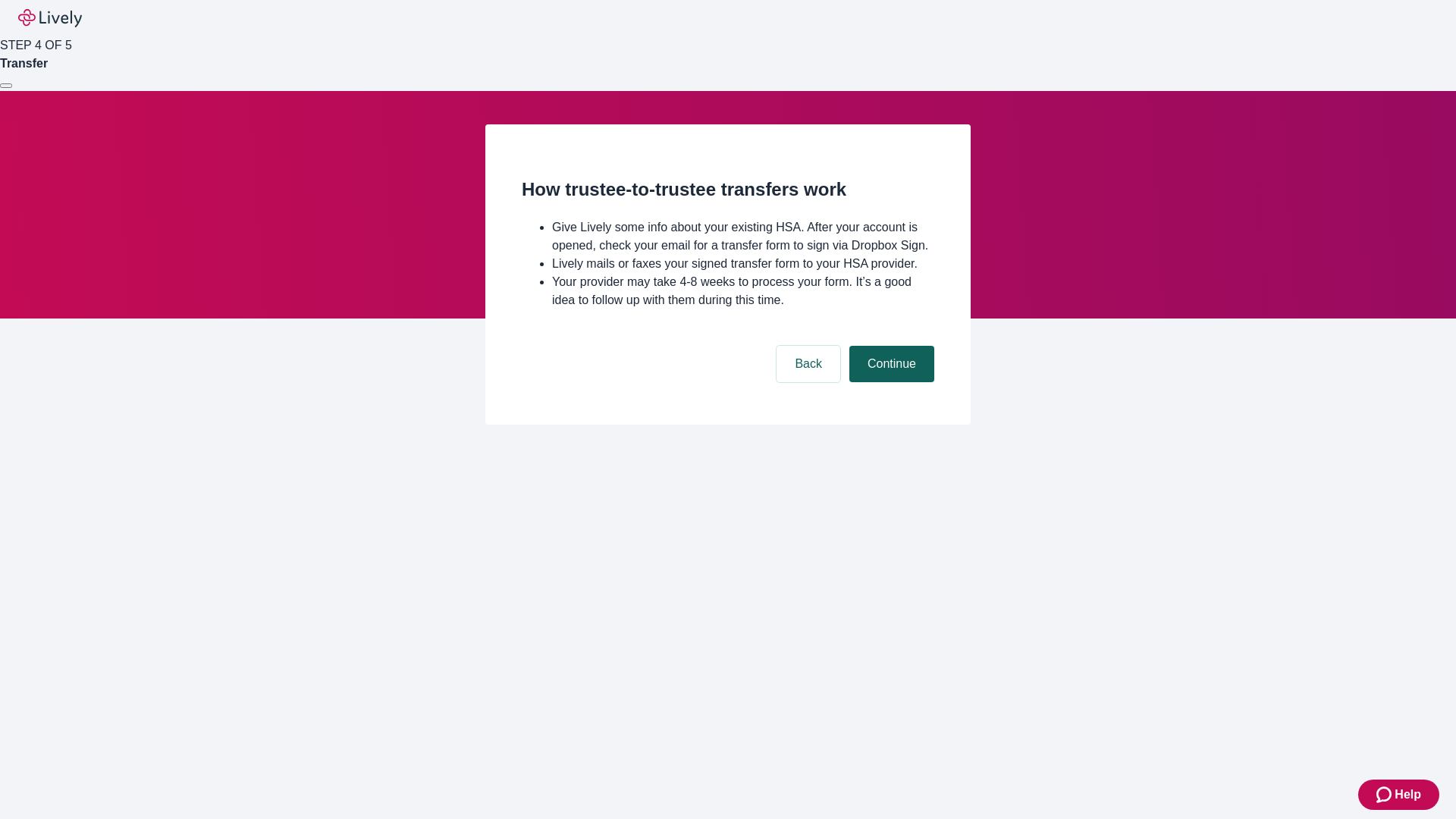
click at [889, 383] on button "Continue" at bounding box center [891, 364] width 85 height 36
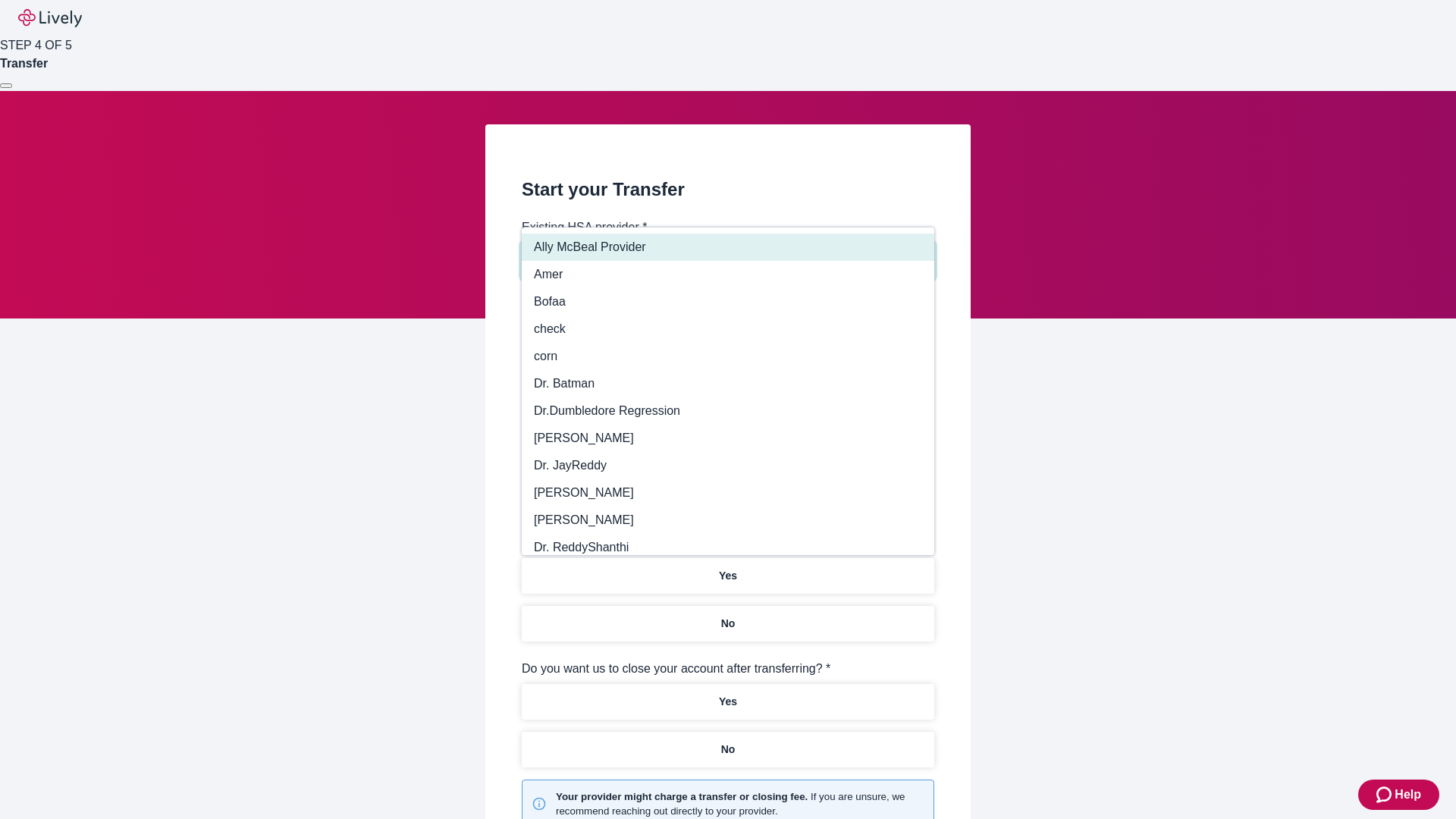
type input "Other"
type input "Health Equity"
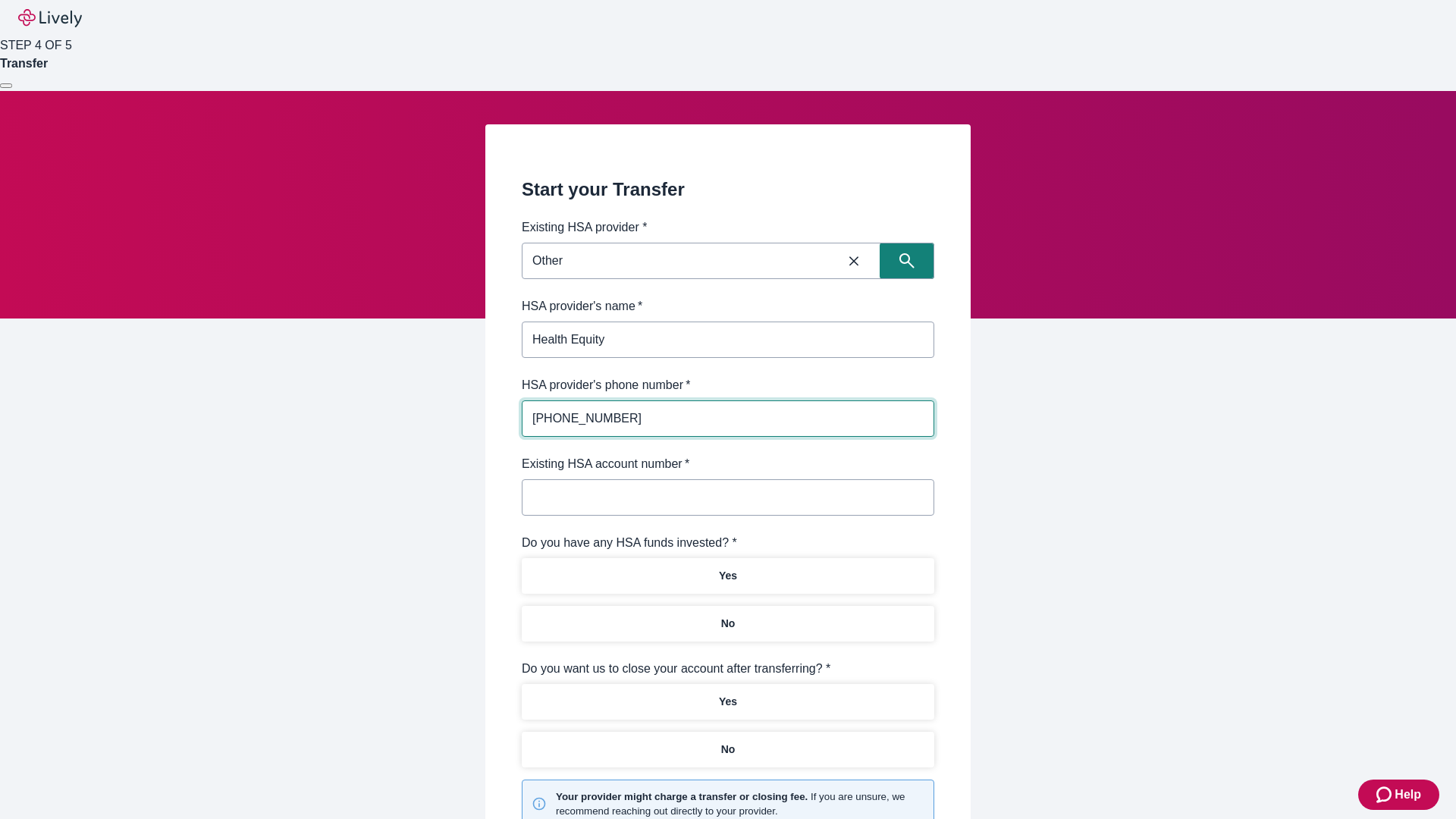
type input "[PHONE_NUMBER]"
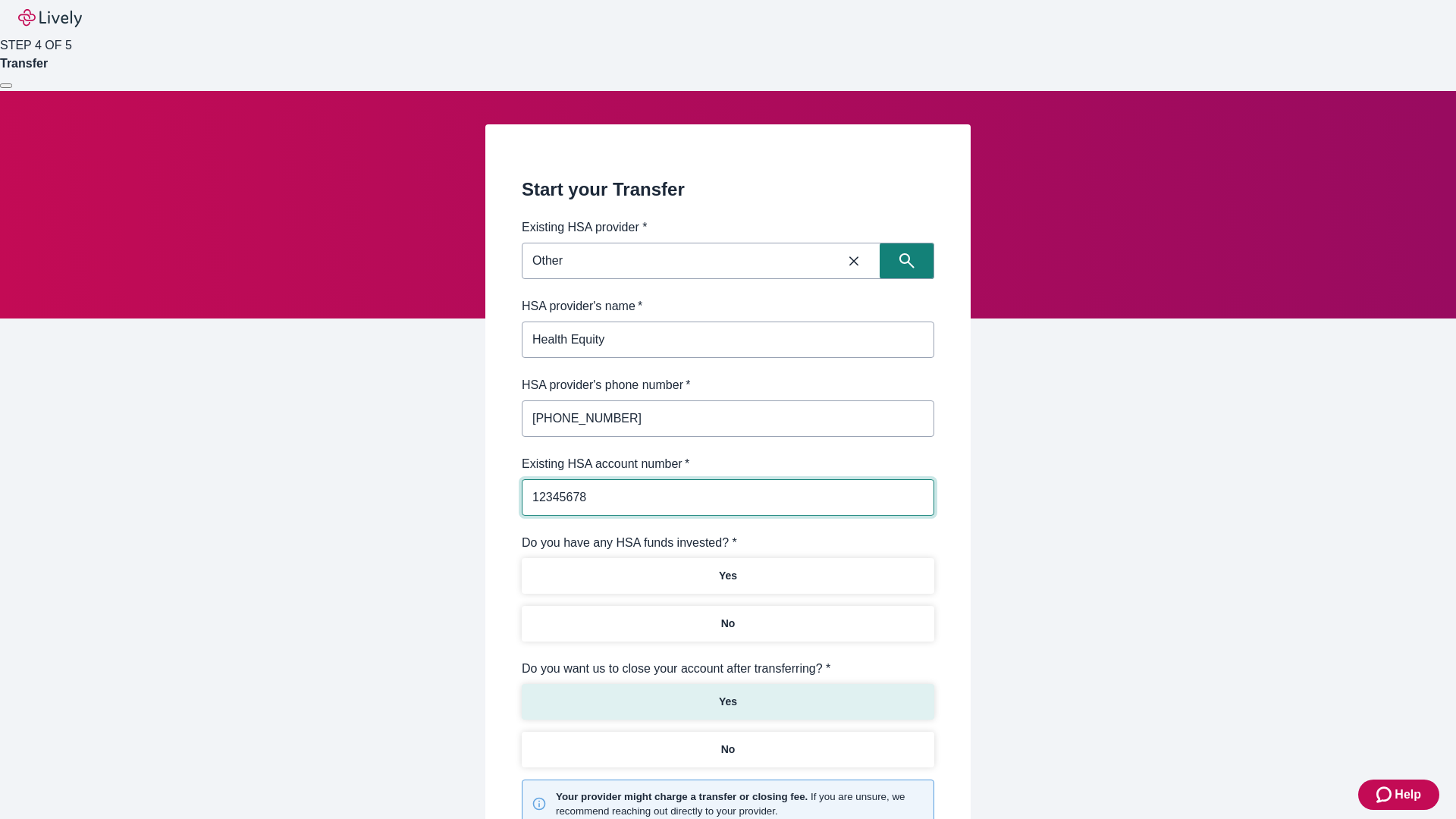
type input "12345678"
click at [728, 616] on p "No" at bounding box center [728, 624] width 15 height 16
click at [728, 694] on p "Yes" at bounding box center [728, 702] width 19 height 16
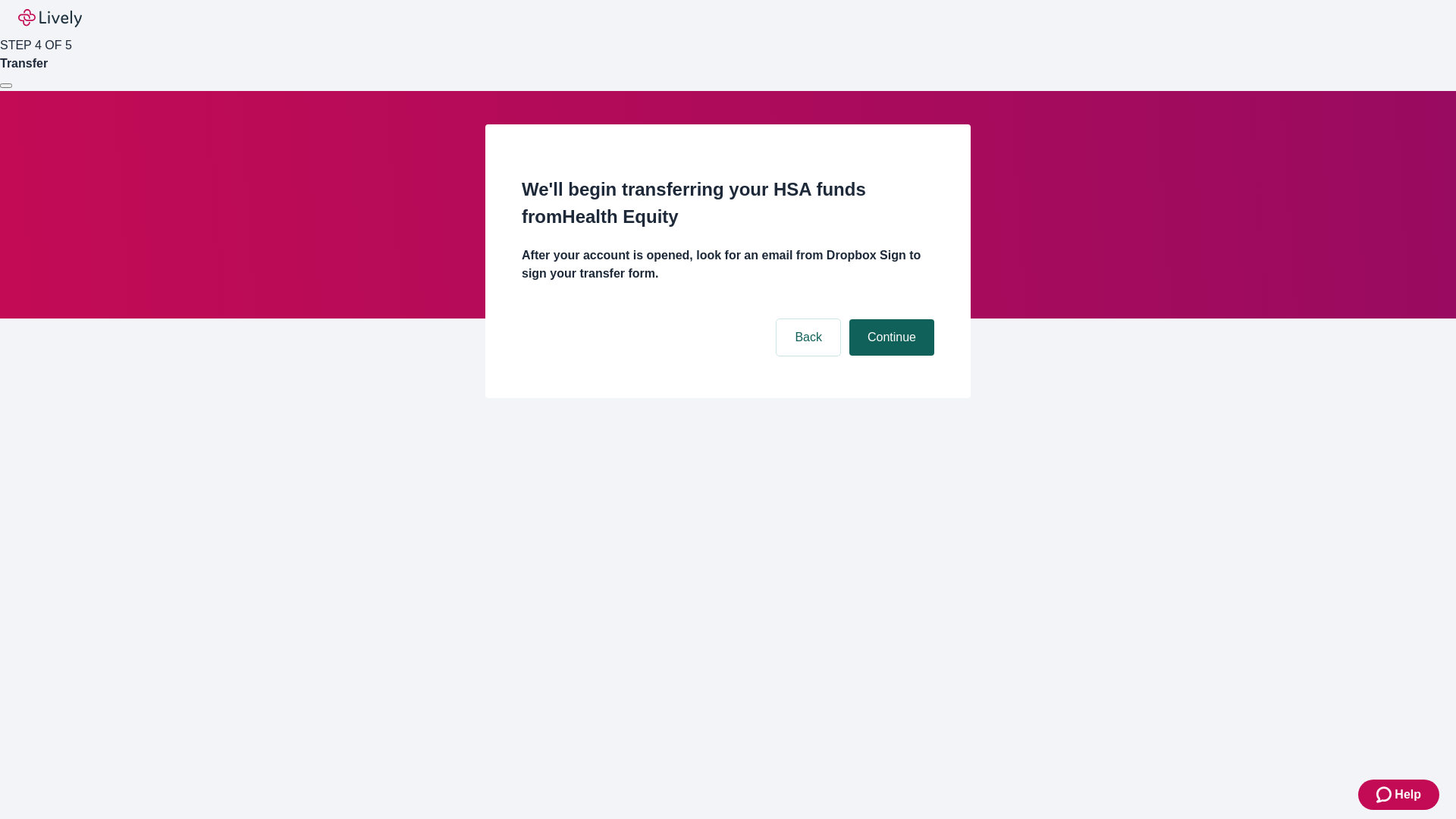
click at [889, 320] on button "Continue" at bounding box center [891, 337] width 85 height 36
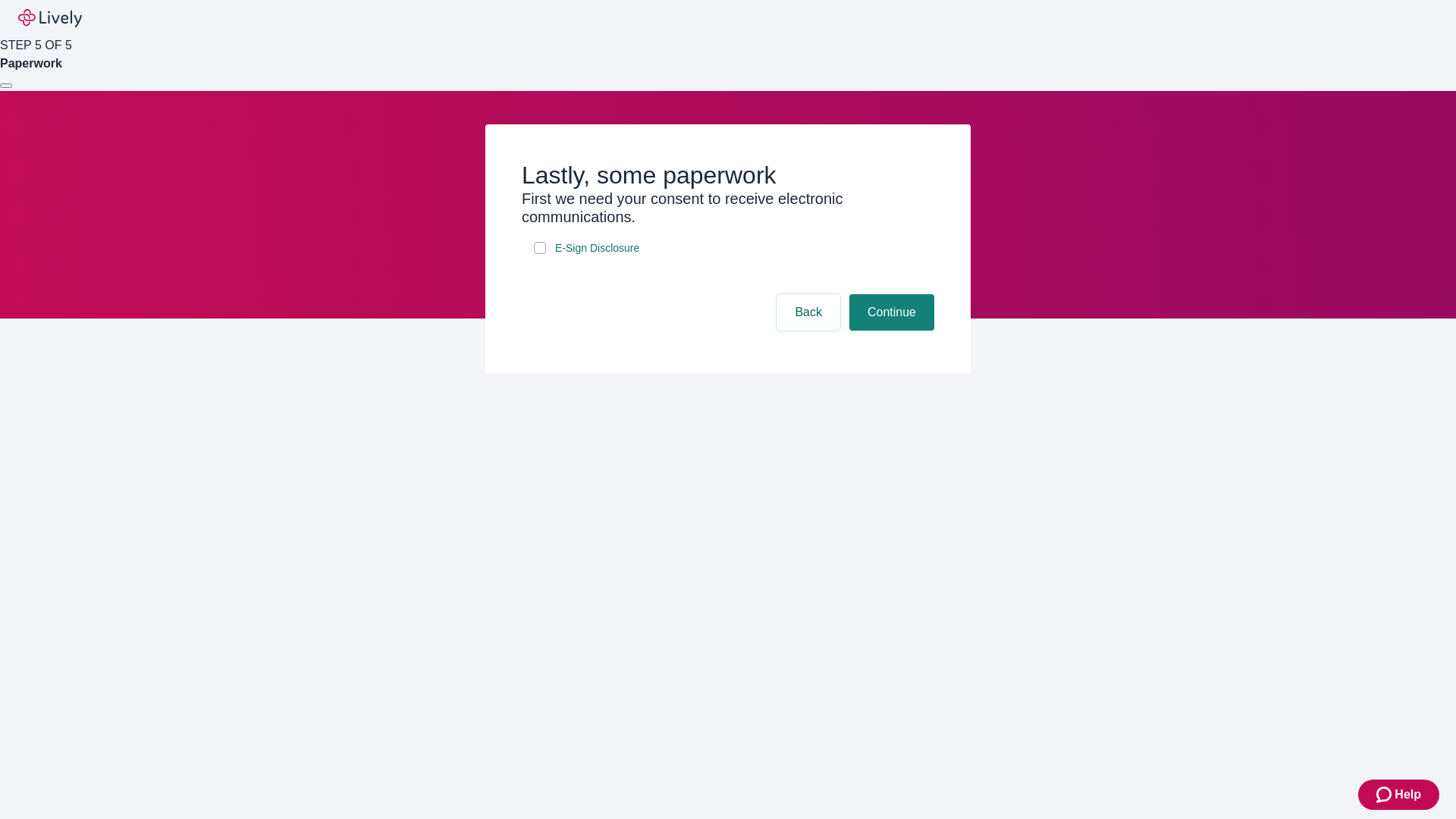
click at [540, 254] on input "E-Sign Disclosure" at bounding box center [539, 248] width 12 height 12
checkbox input "true"
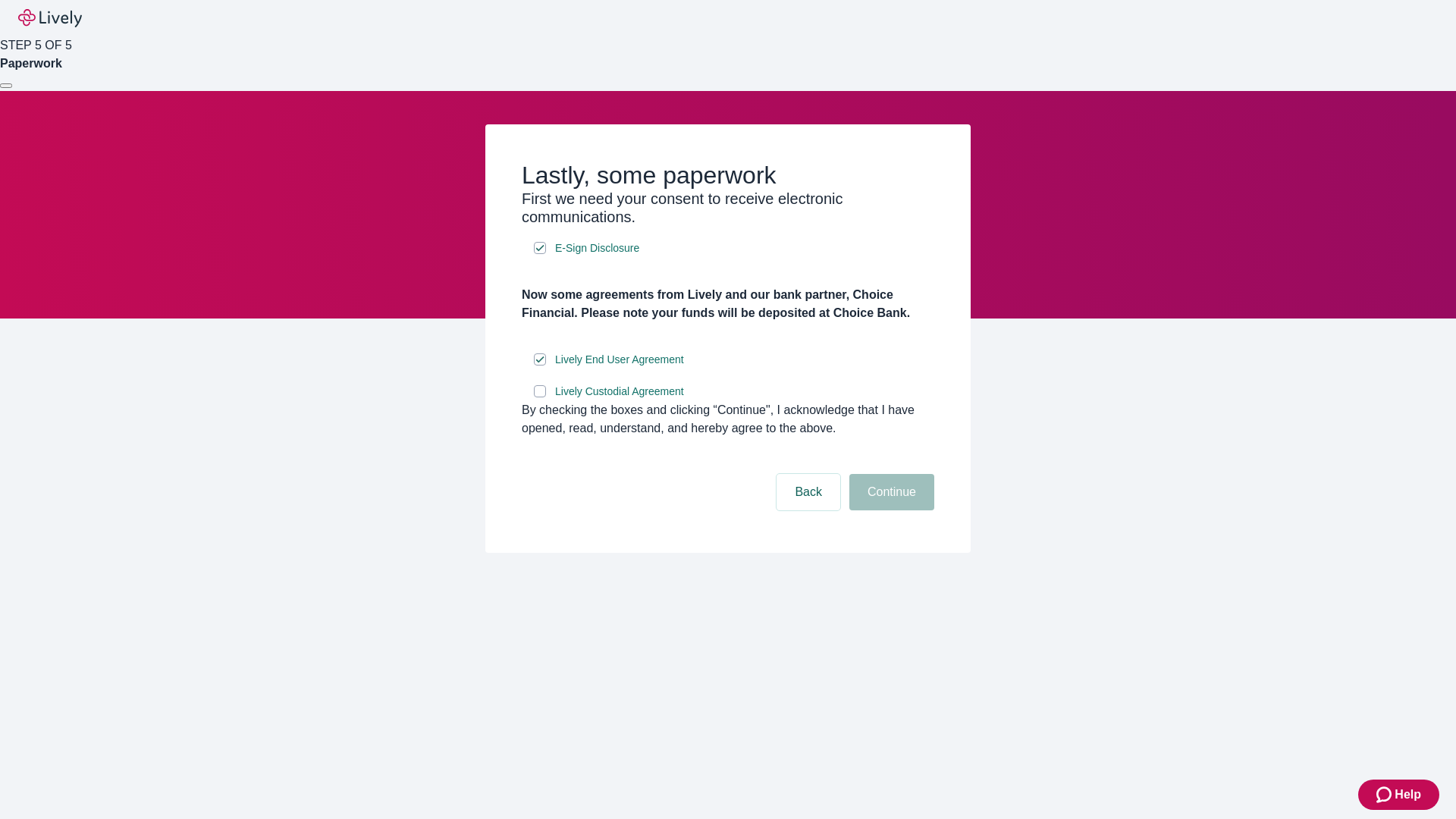
click at [540, 397] on input "Lively Custodial Agreement" at bounding box center [539, 391] width 12 height 12
checkbox input "true"
click at [889, 510] on button "Continue" at bounding box center [891, 491] width 85 height 36
